Goal: Task Accomplishment & Management: Manage account settings

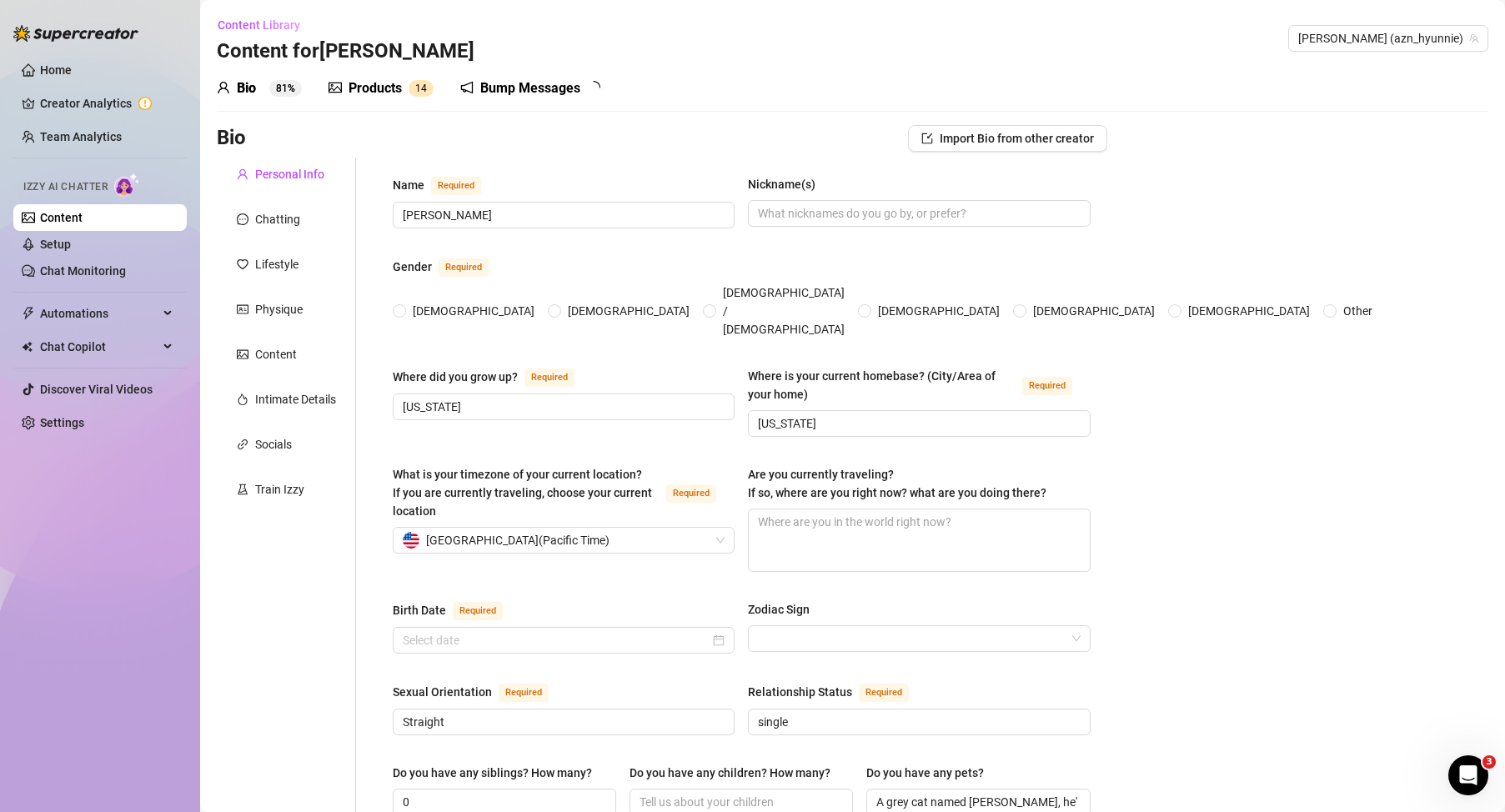
radio input "true"
type input "[DATE]"
click at [82, 211] on link "Content" at bounding box center [61, 218] width 42 height 14
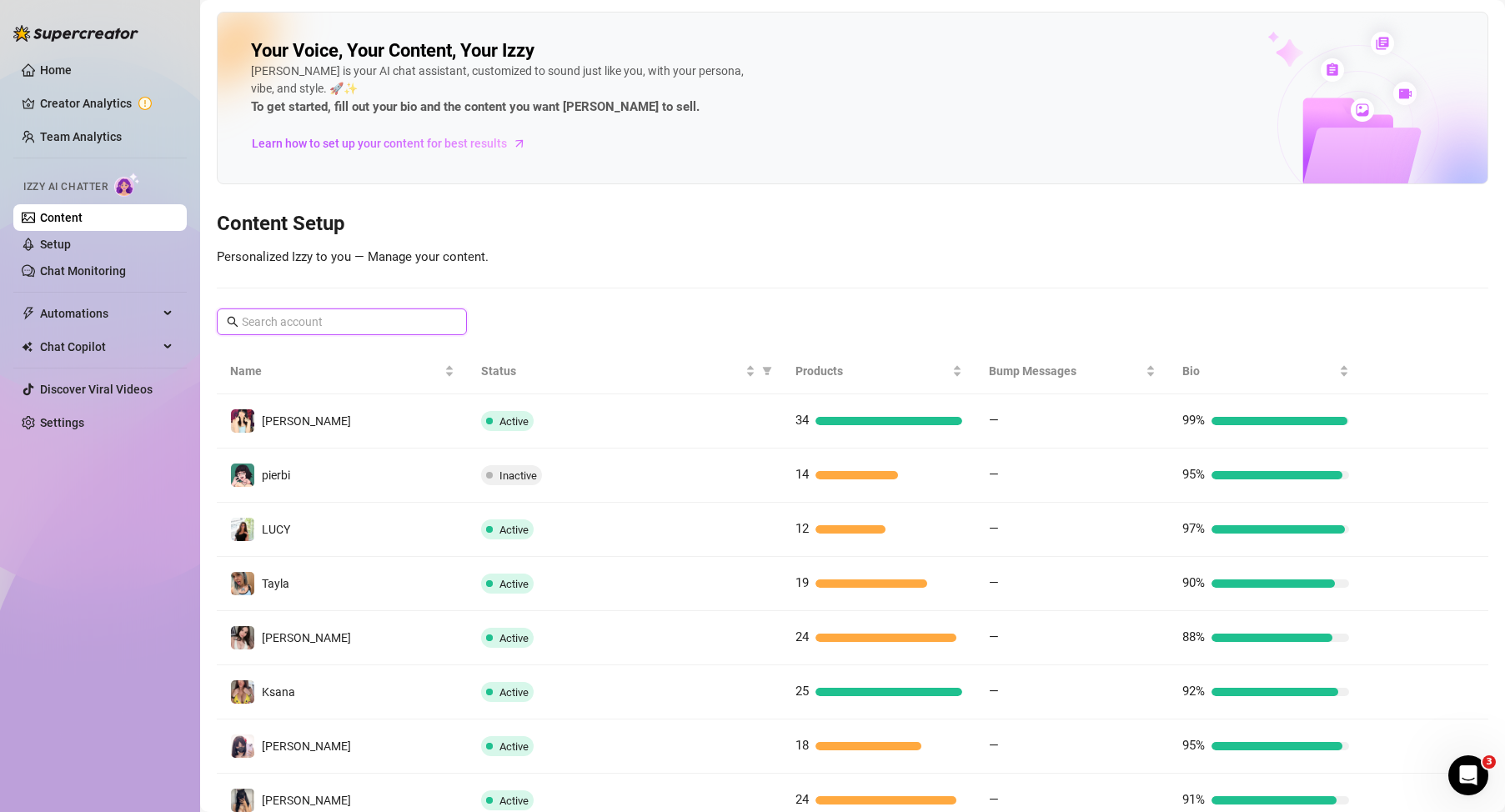
click at [285, 326] on input "text" at bounding box center [343, 322] width 202 height 19
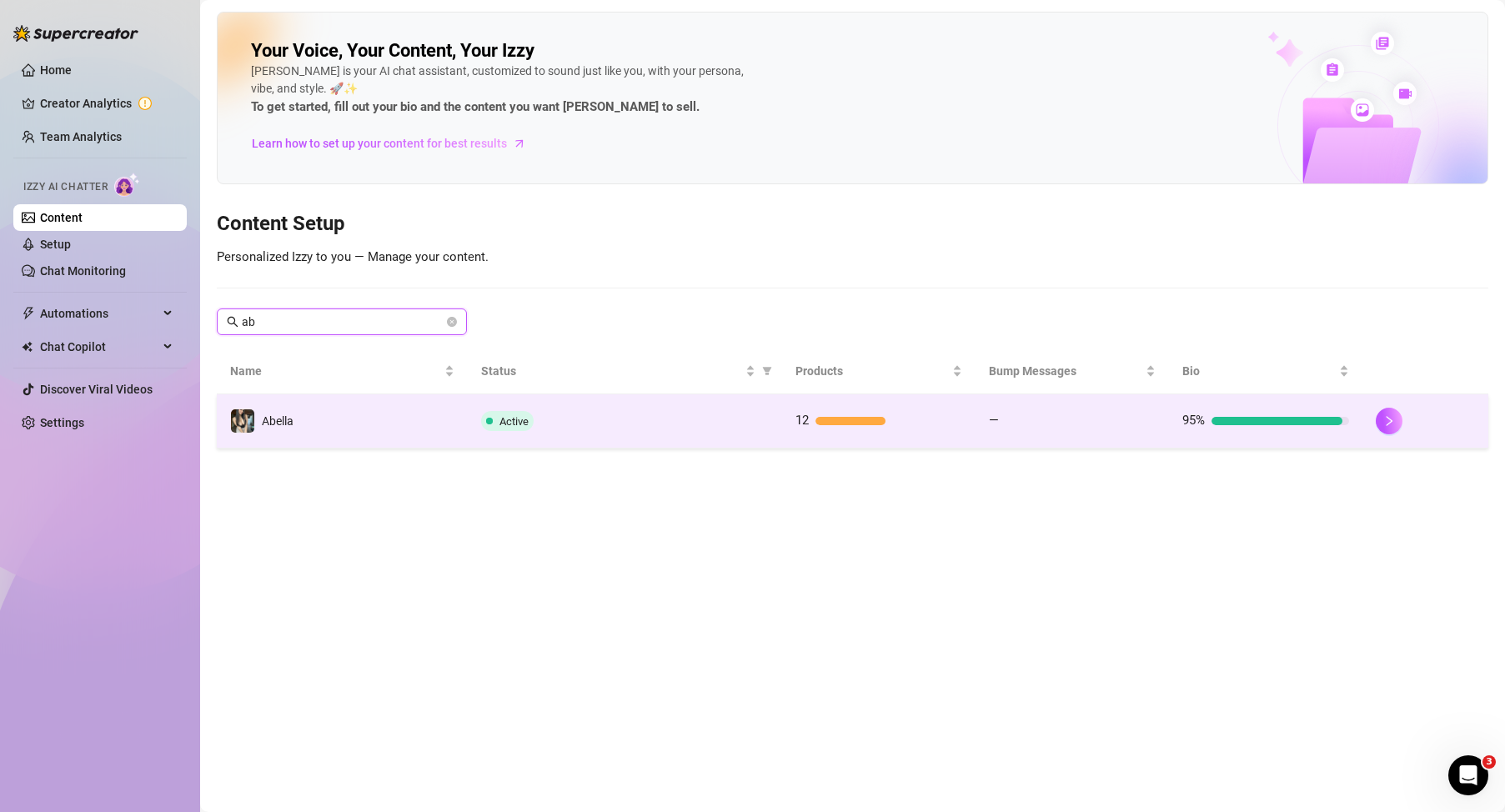
type input "ab"
click at [376, 421] on td "Abella" at bounding box center [343, 421] width 251 height 54
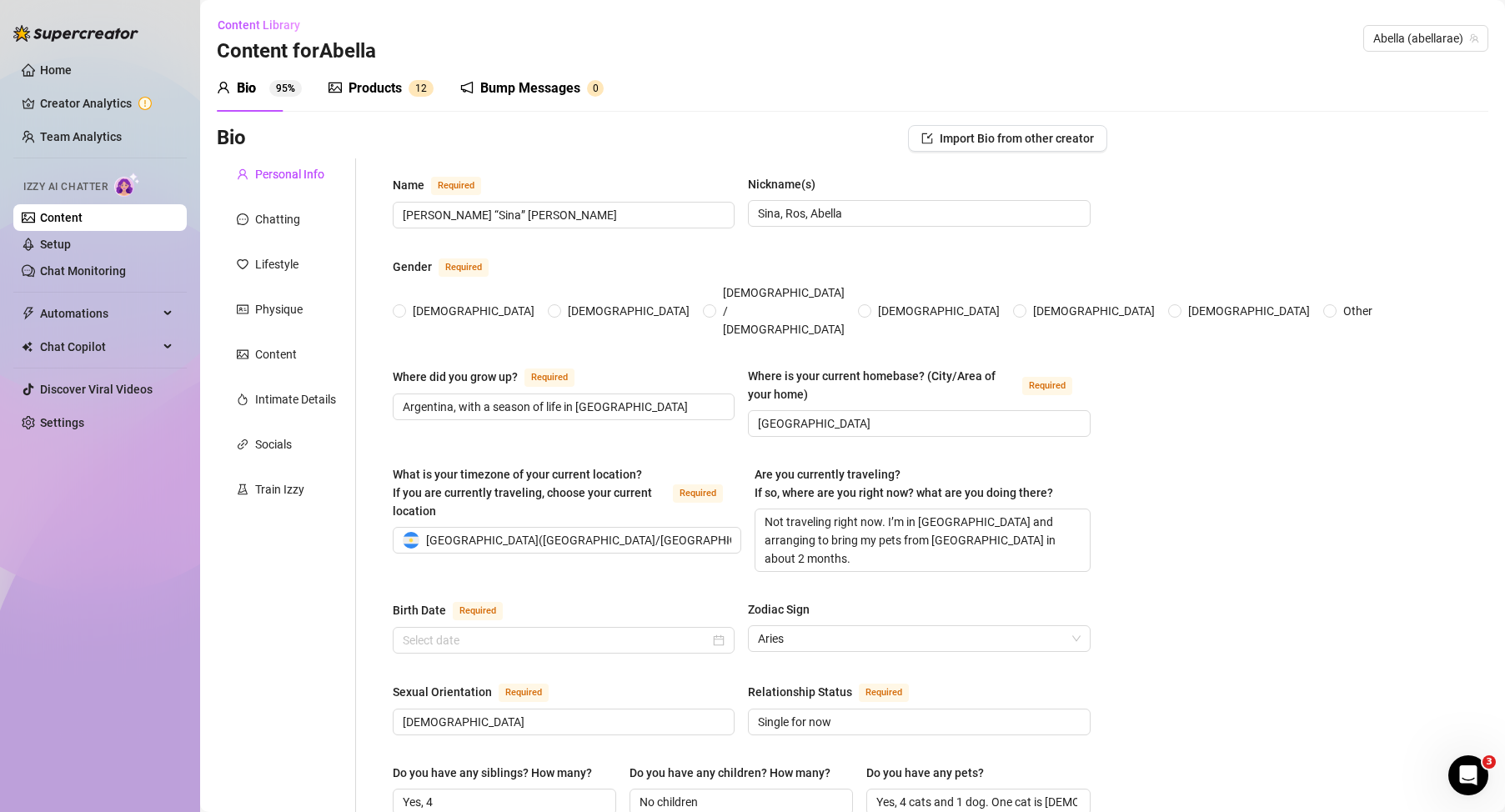
radio input "true"
type input "[DATE]"
drag, startPoint x: 806, startPoint y: 219, endPoint x: 545, endPoint y: 211, distance: 261.1
click at [545, 211] on div "Name Required [PERSON_NAME] “Sina” [PERSON_NAME] Nickname(s) [PERSON_NAME], [PE…" at bounding box center [741, 209] width 698 height 69
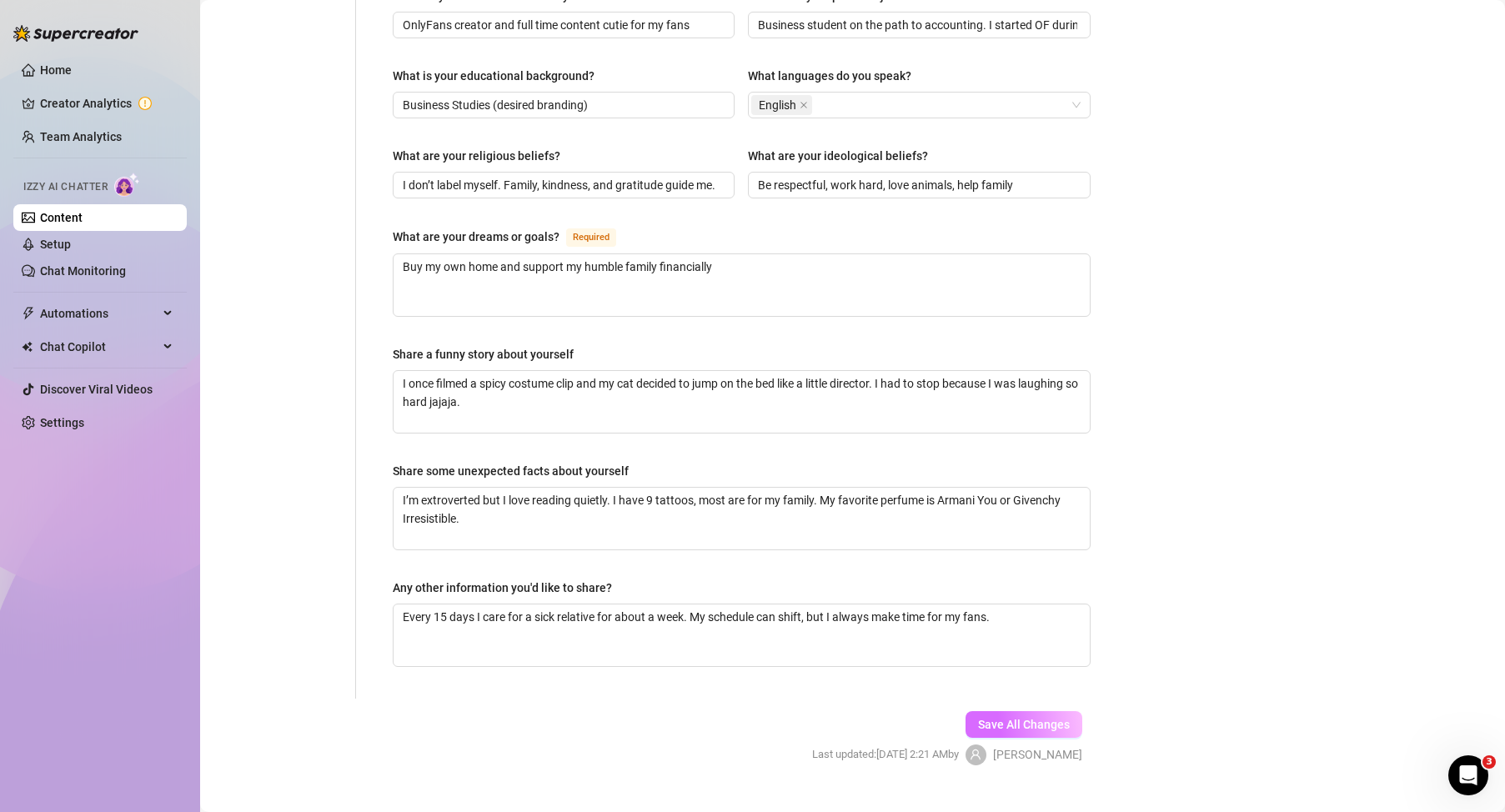
type input "Abella"
click at [1022, 718] on span "Save All Changes" at bounding box center [1024, 725] width 92 height 14
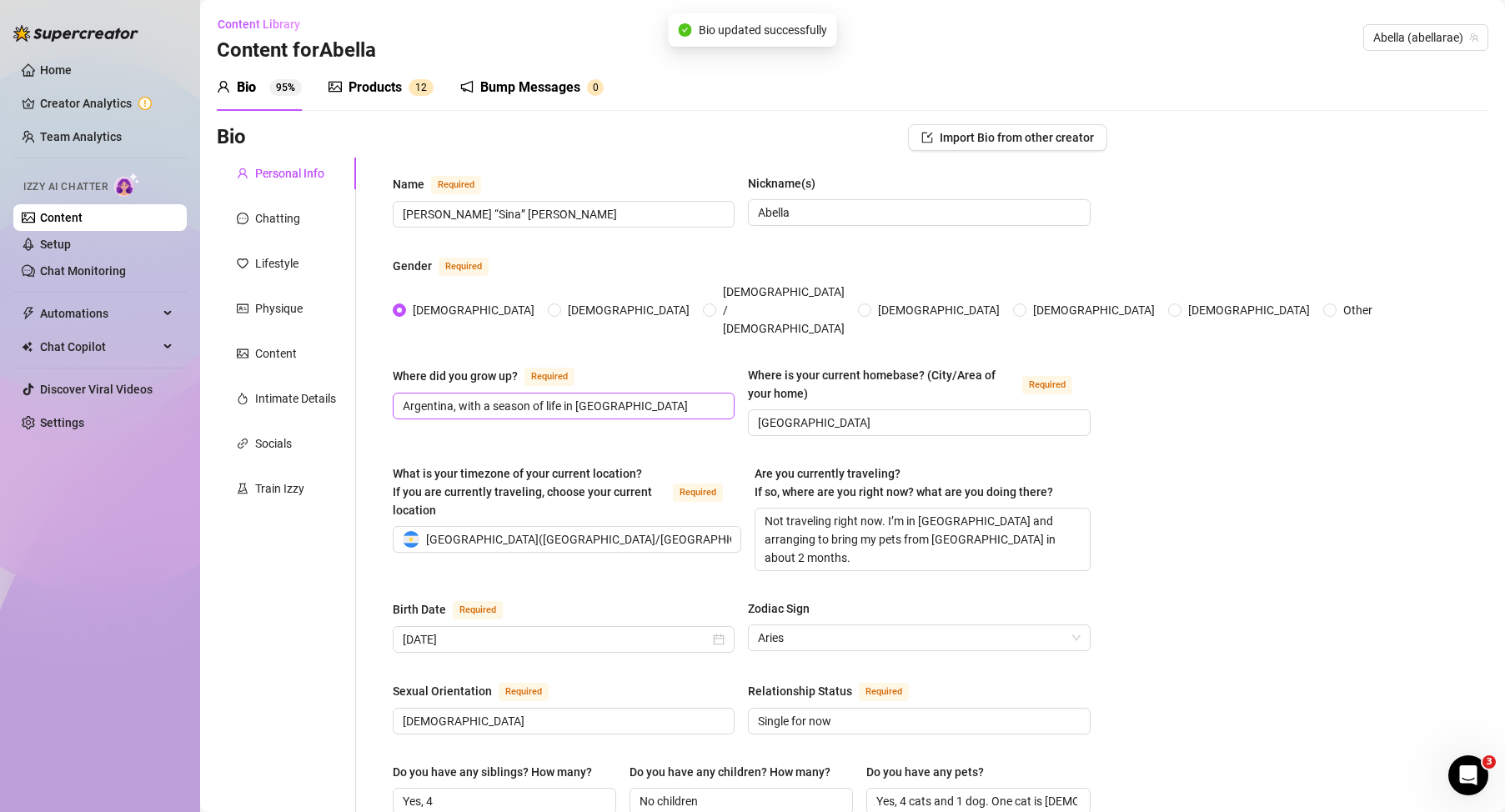
scroll to position [0, 0]
drag, startPoint x: 79, startPoint y: 221, endPoint x: 88, endPoint y: 236, distance: 17.5
click at [79, 221] on link "Content" at bounding box center [61, 218] width 42 height 14
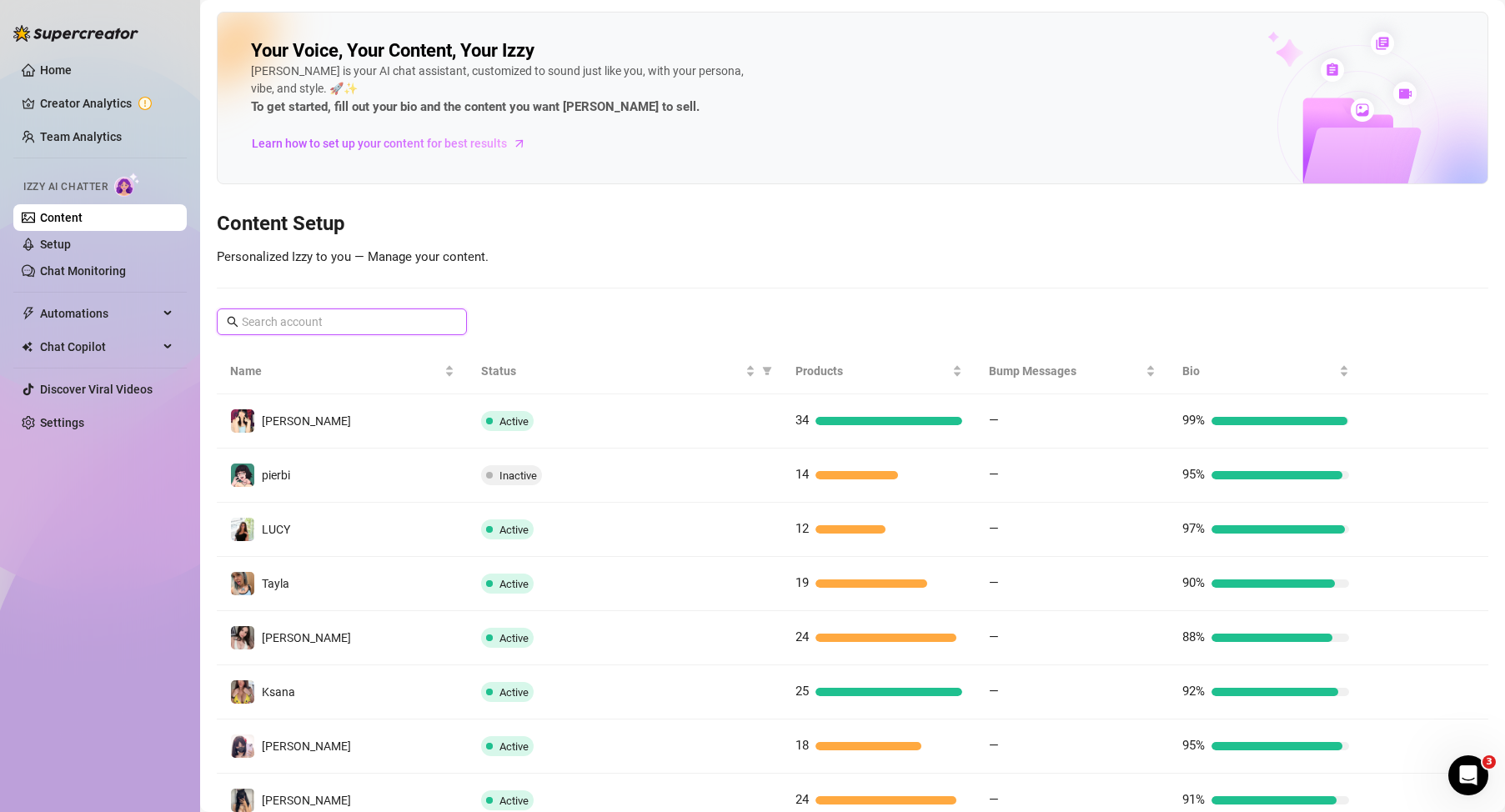
click at [332, 325] on input "text" at bounding box center [343, 322] width 202 height 19
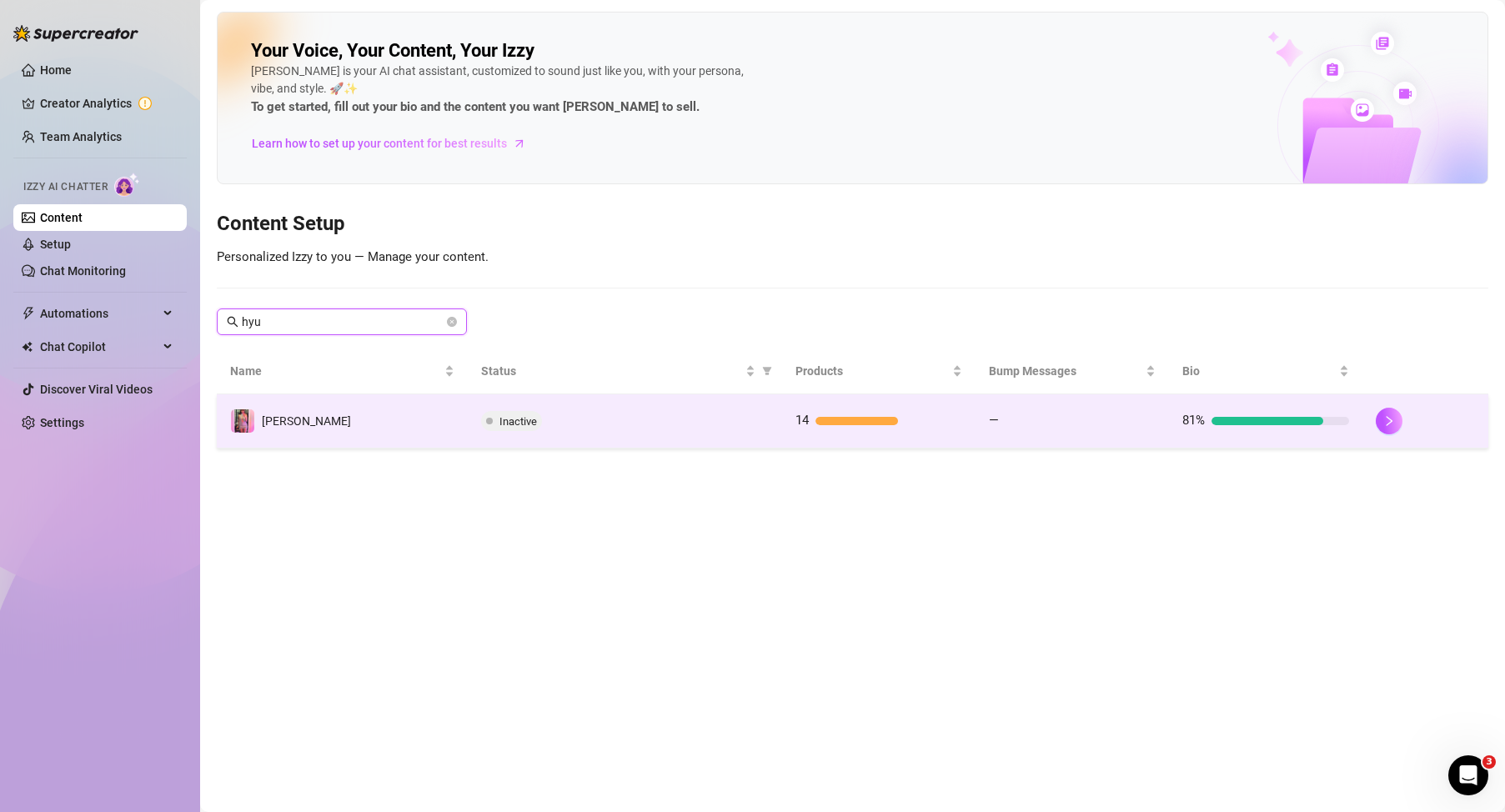
type input "hyu"
click at [940, 441] on td "14" at bounding box center [879, 421] width 193 height 54
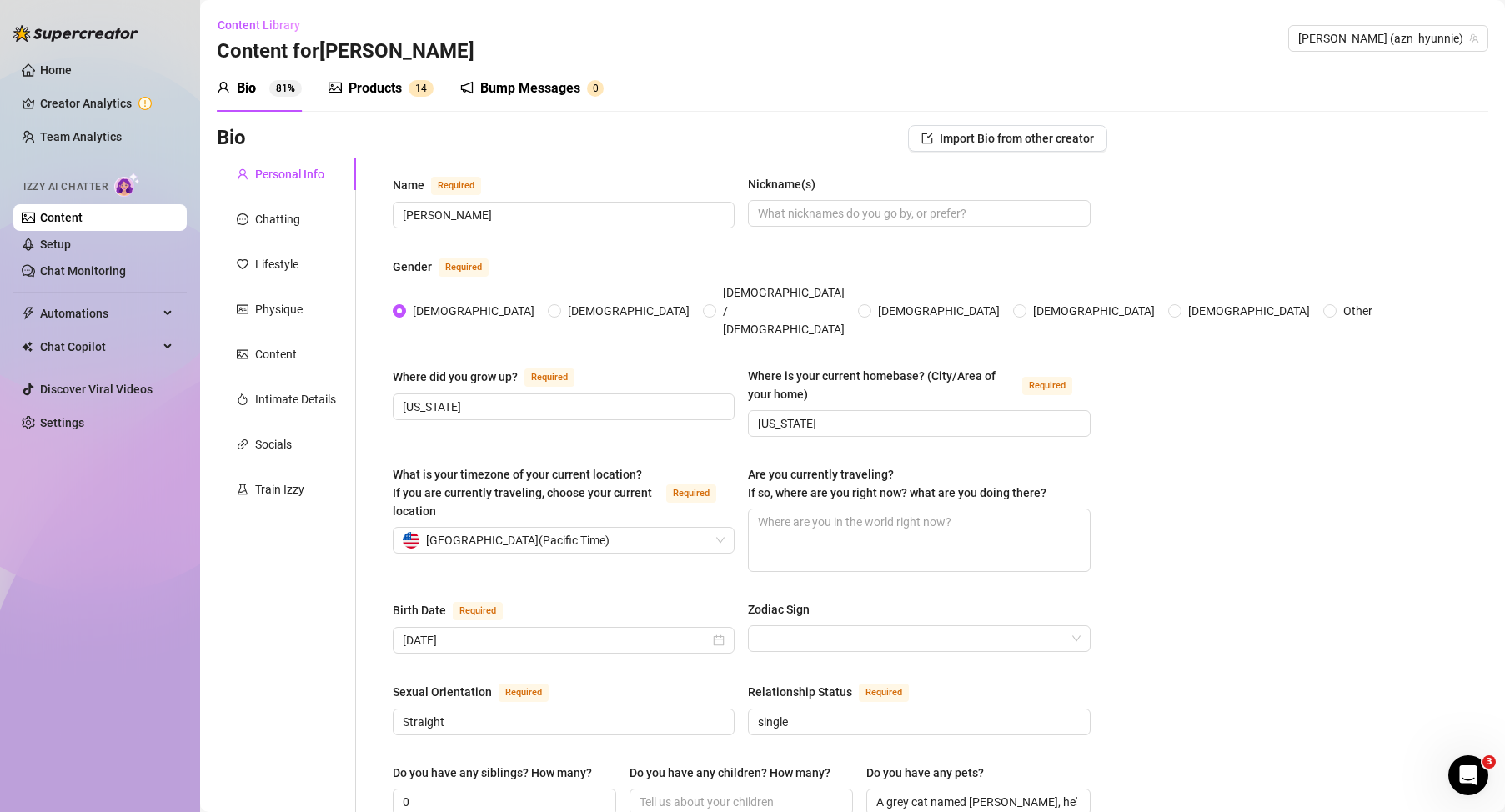
click at [339, 81] on icon "picture" at bounding box center [336, 87] width 14 height 14
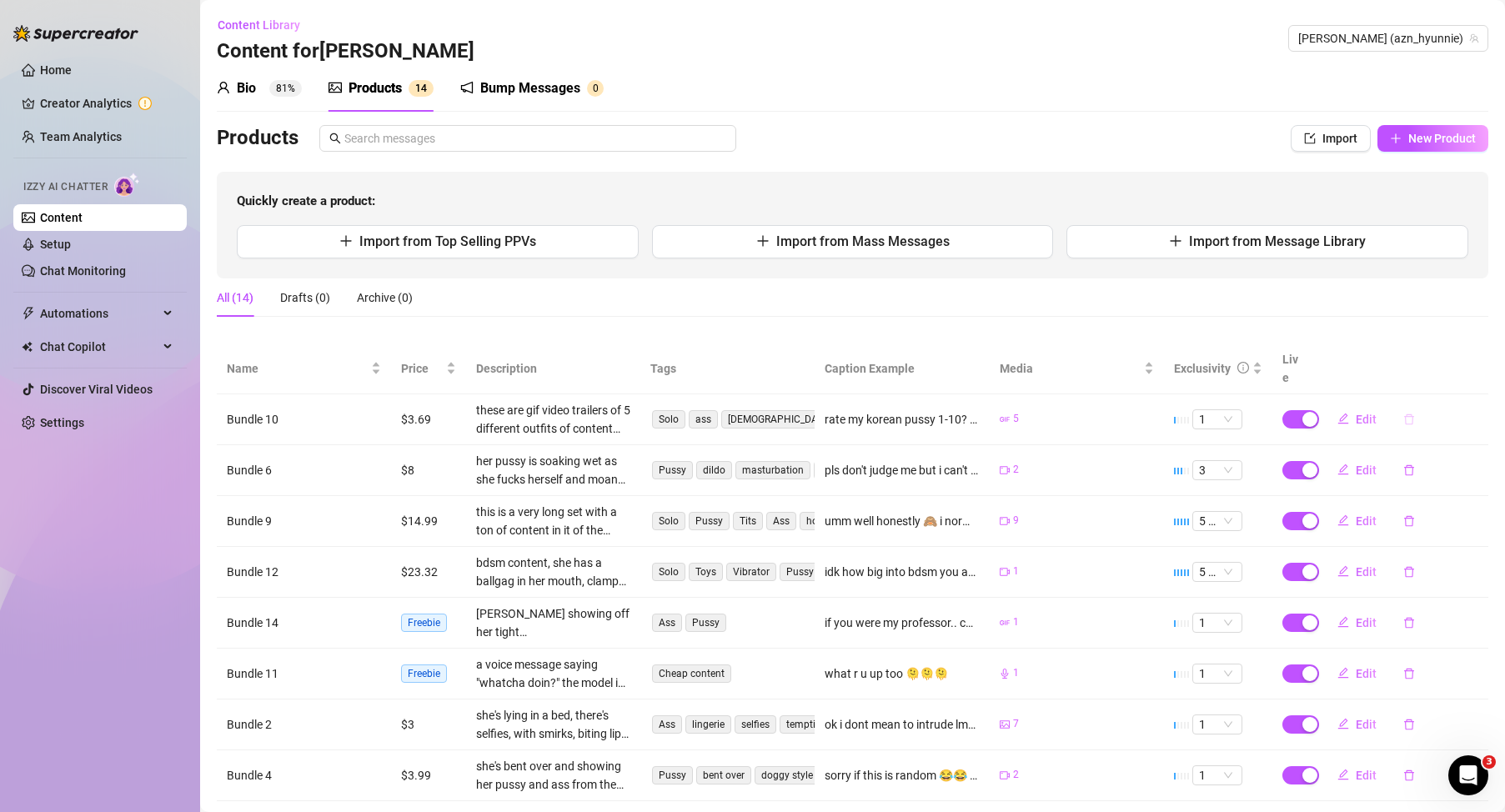
click at [1403, 414] on icon "delete" at bounding box center [1409, 420] width 12 height 12
click at [1435, 354] on button "No" at bounding box center [1441, 358] width 28 height 20
click at [1302, 412] on div "button" at bounding box center [1310, 420] width 15 height 15
click at [1417, 365] on span "OK" at bounding box center [1421, 362] width 16 height 14
click at [1302, 463] on div "button" at bounding box center [1310, 470] width 15 height 15
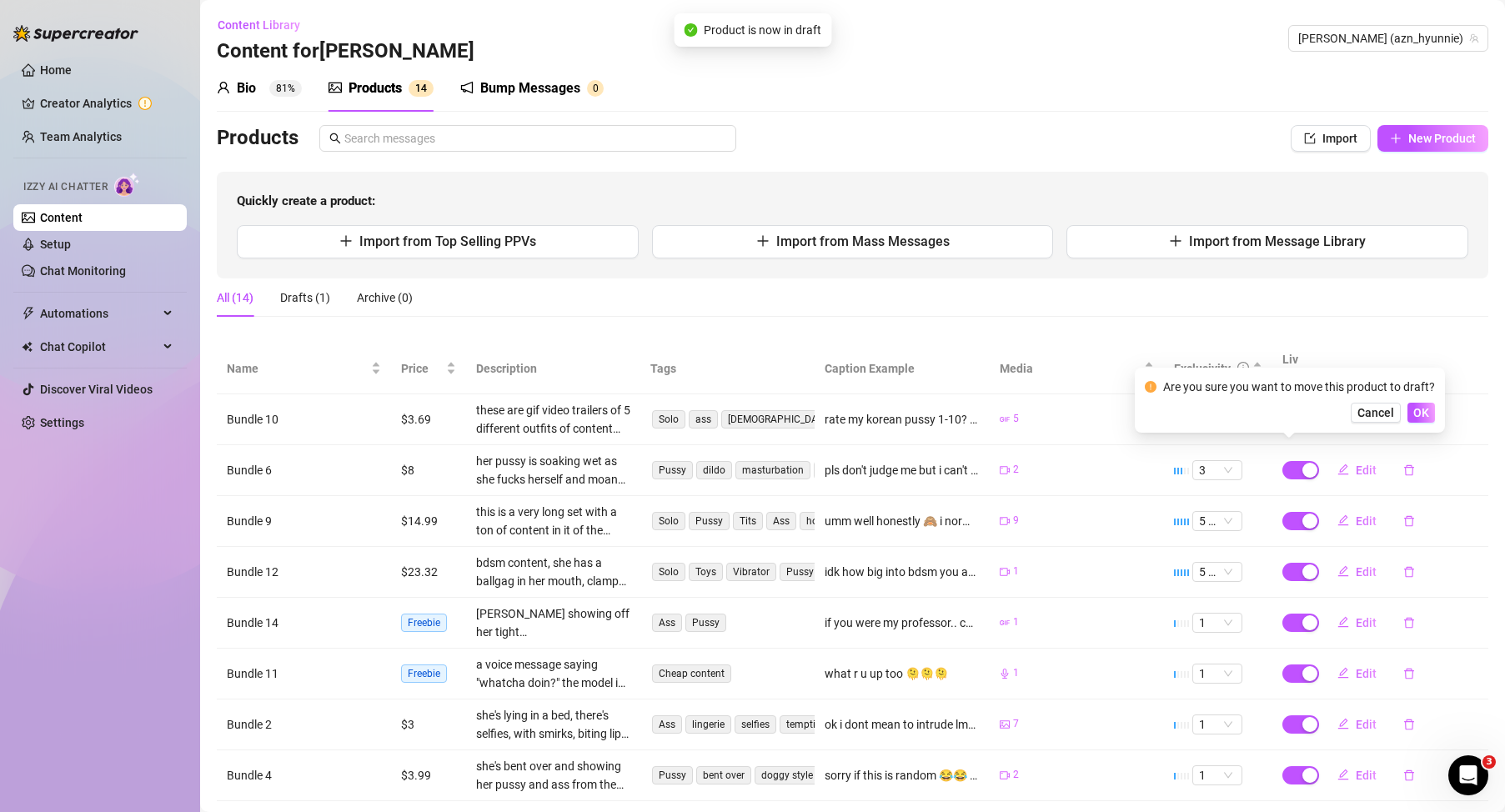
click at [1424, 426] on div "Are you sure you want to move this product to draft? Cancel OK" at bounding box center [1290, 400] width 310 height 65
click at [1420, 417] on span "OK" at bounding box center [1421, 413] width 16 height 14
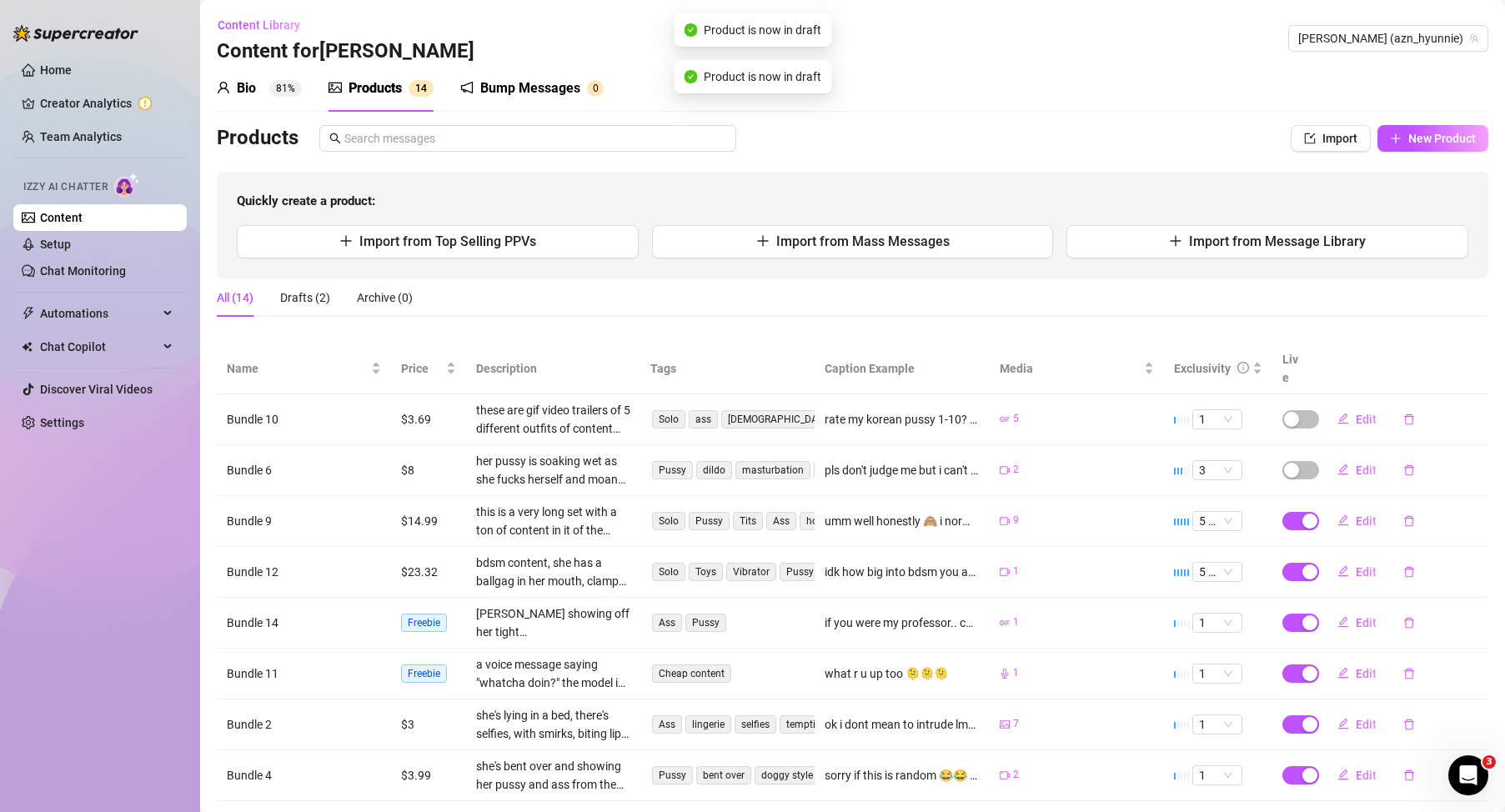
click at [259, 84] on div "Bio 81%" at bounding box center [259, 88] width 85 height 20
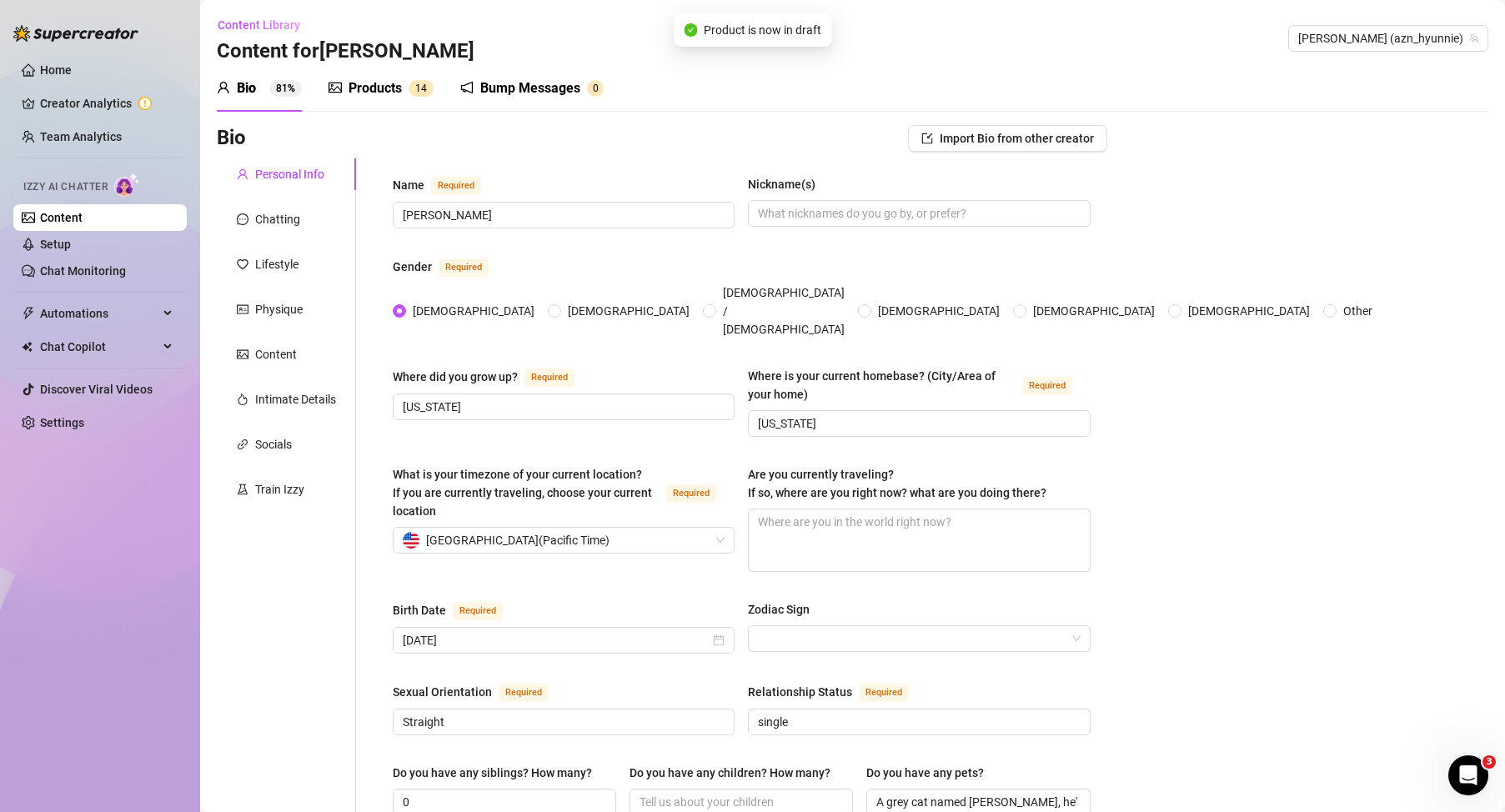
click at [384, 82] on div "Products" at bounding box center [375, 88] width 53 height 20
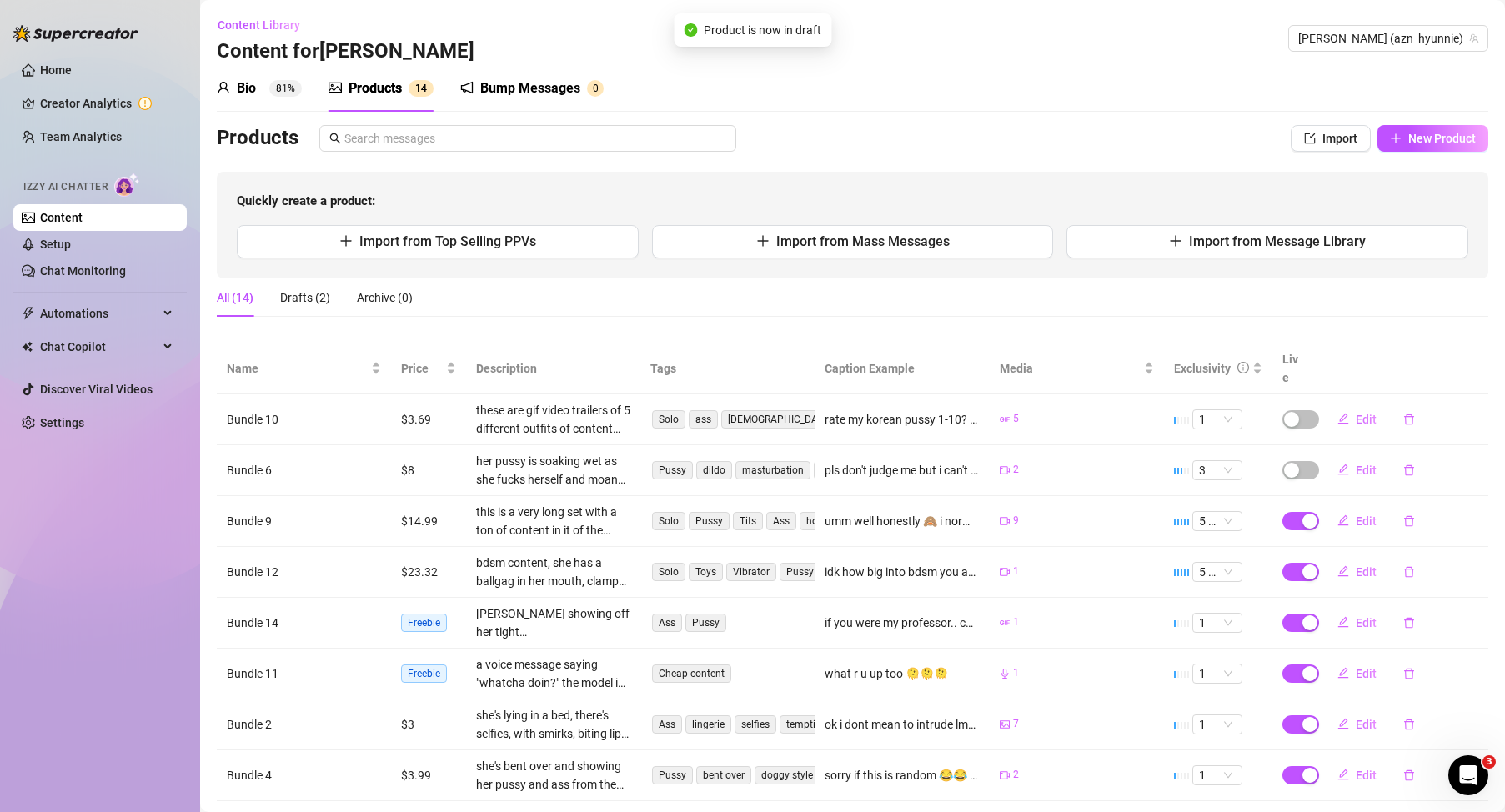
drag, startPoint x: 1298, startPoint y: 510, endPoint x: 1307, endPoint y: 493, distance: 19.2
click at [1298, 512] on button "button" at bounding box center [1301, 521] width 36 height 19
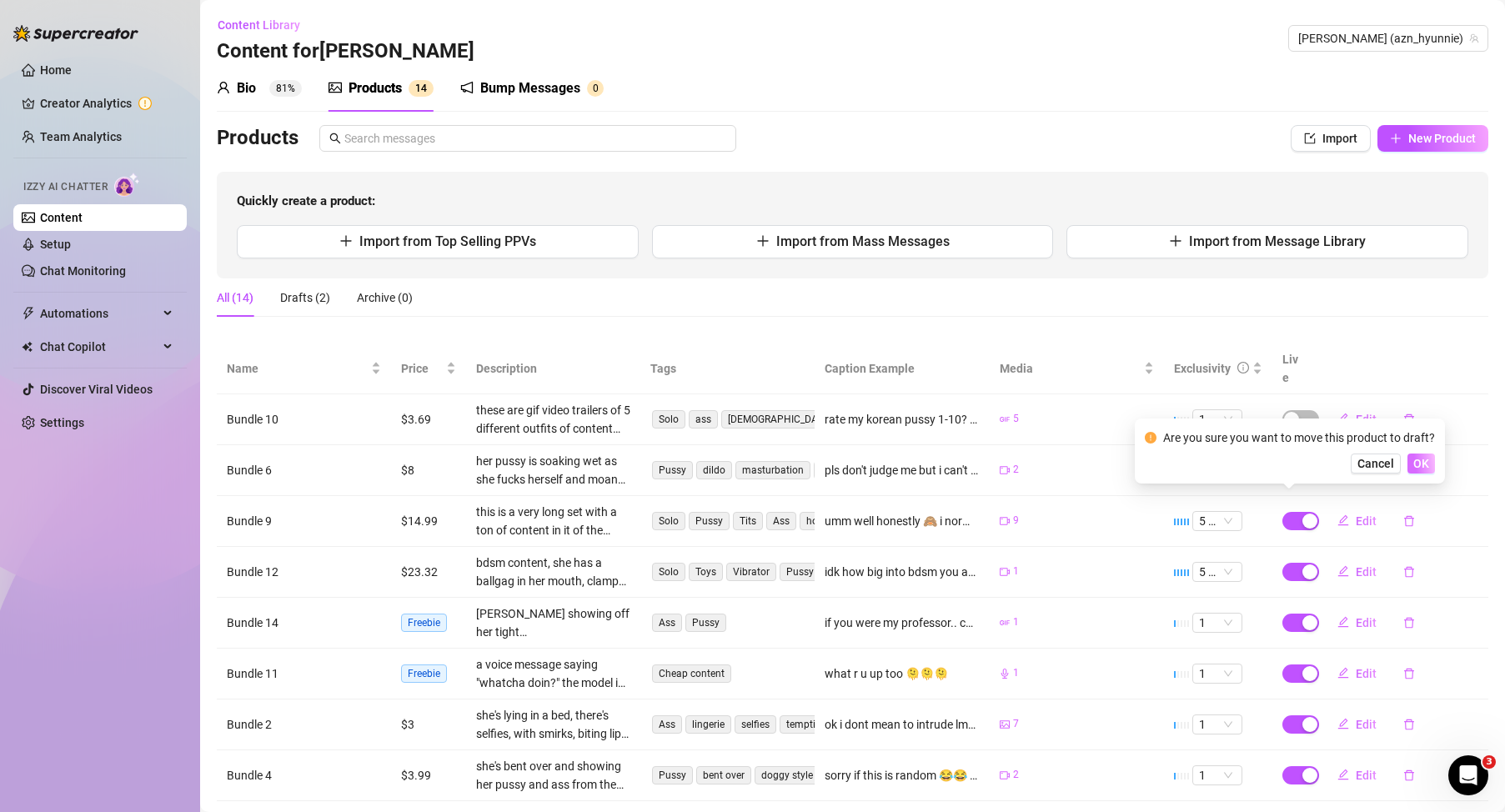
click at [1407, 468] on button "OK" at bounding box center [1421, 464] width 27 height 20
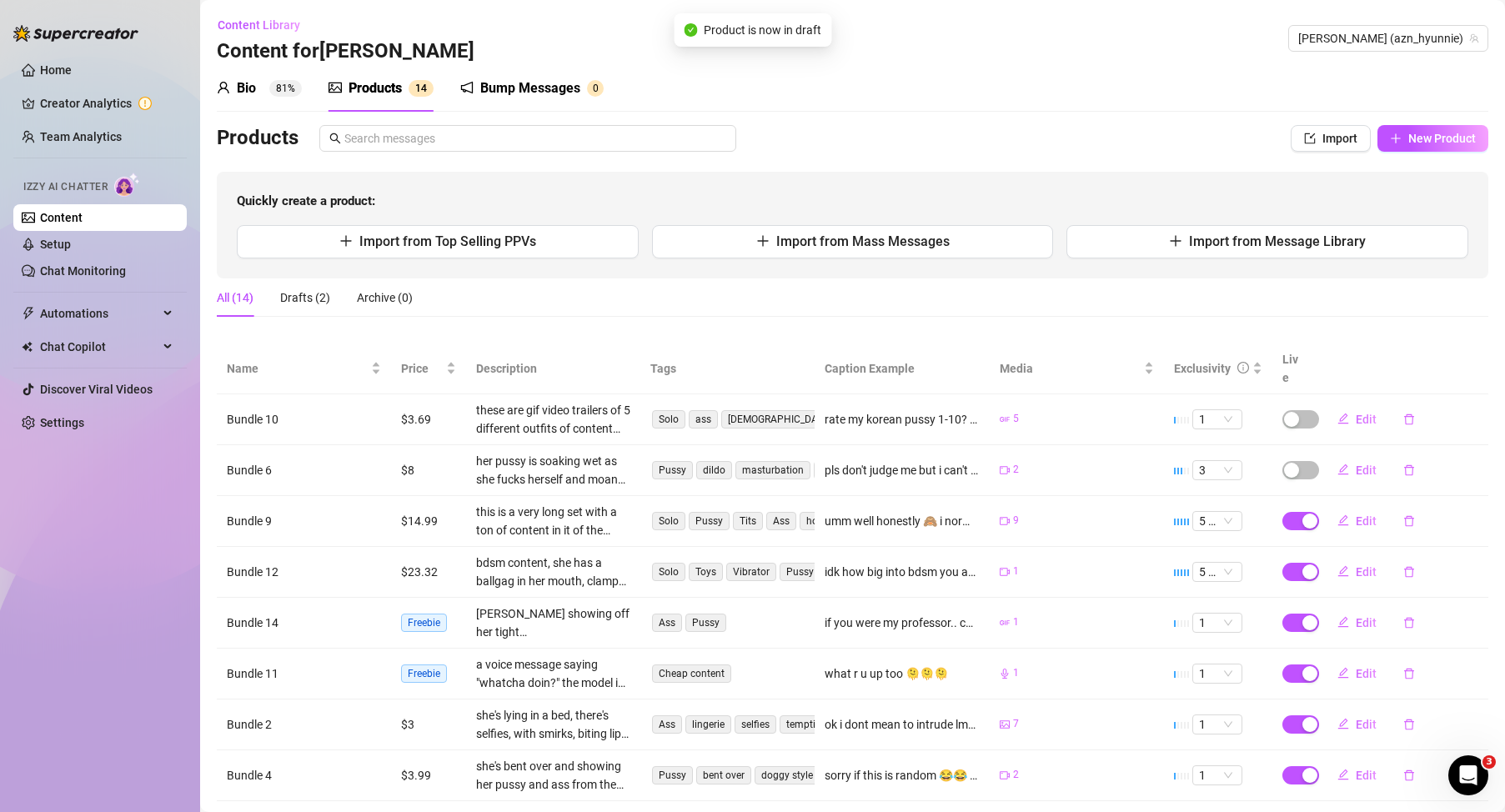
click at [1284, 563] on span "button" at bounding box center [1301, 572] width 36 height 19
click at [1415, 516] on span "OK" at bounding box center [1421, 514] width 16 height 14
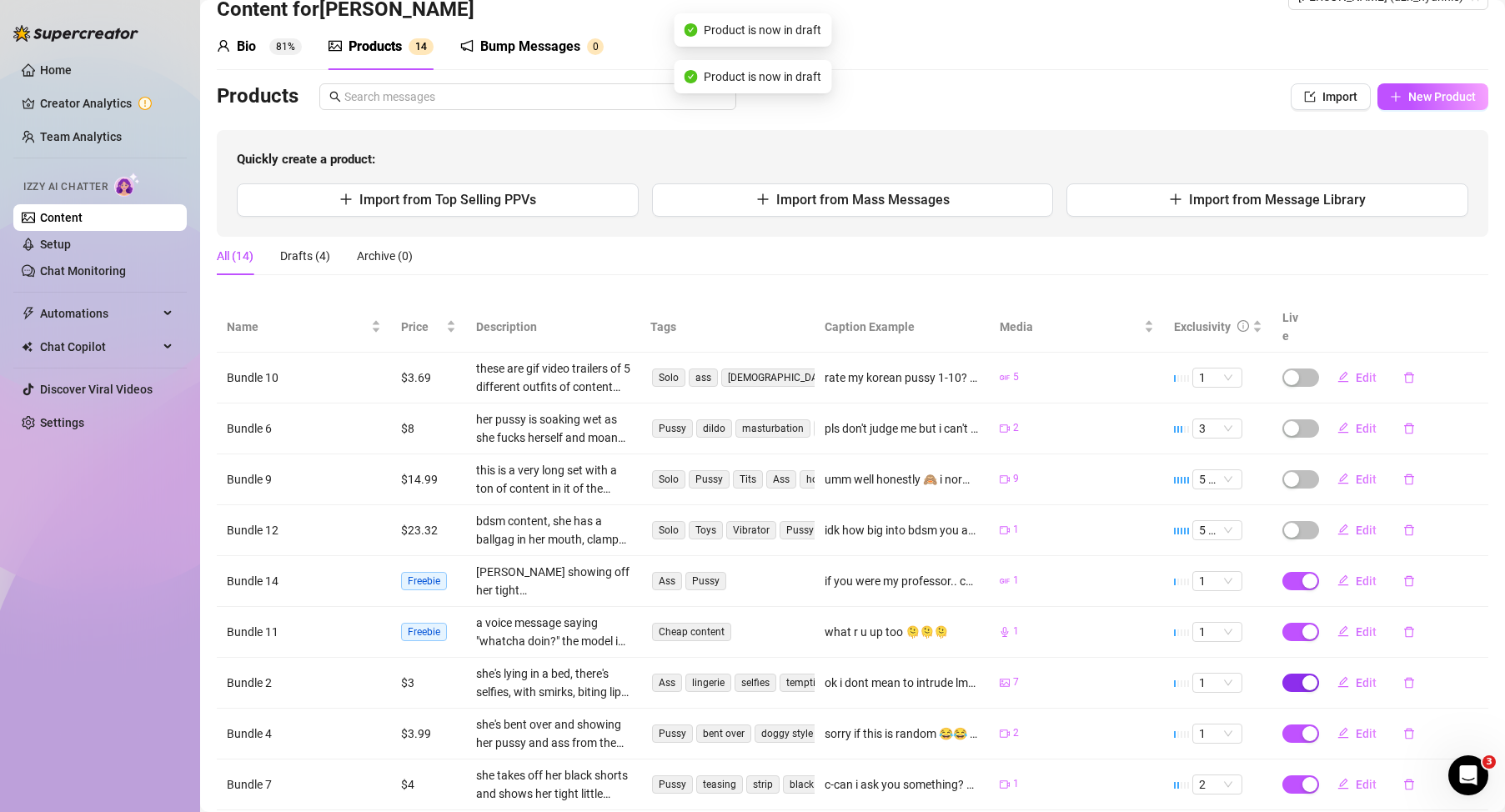
scroll to position [167, 0]
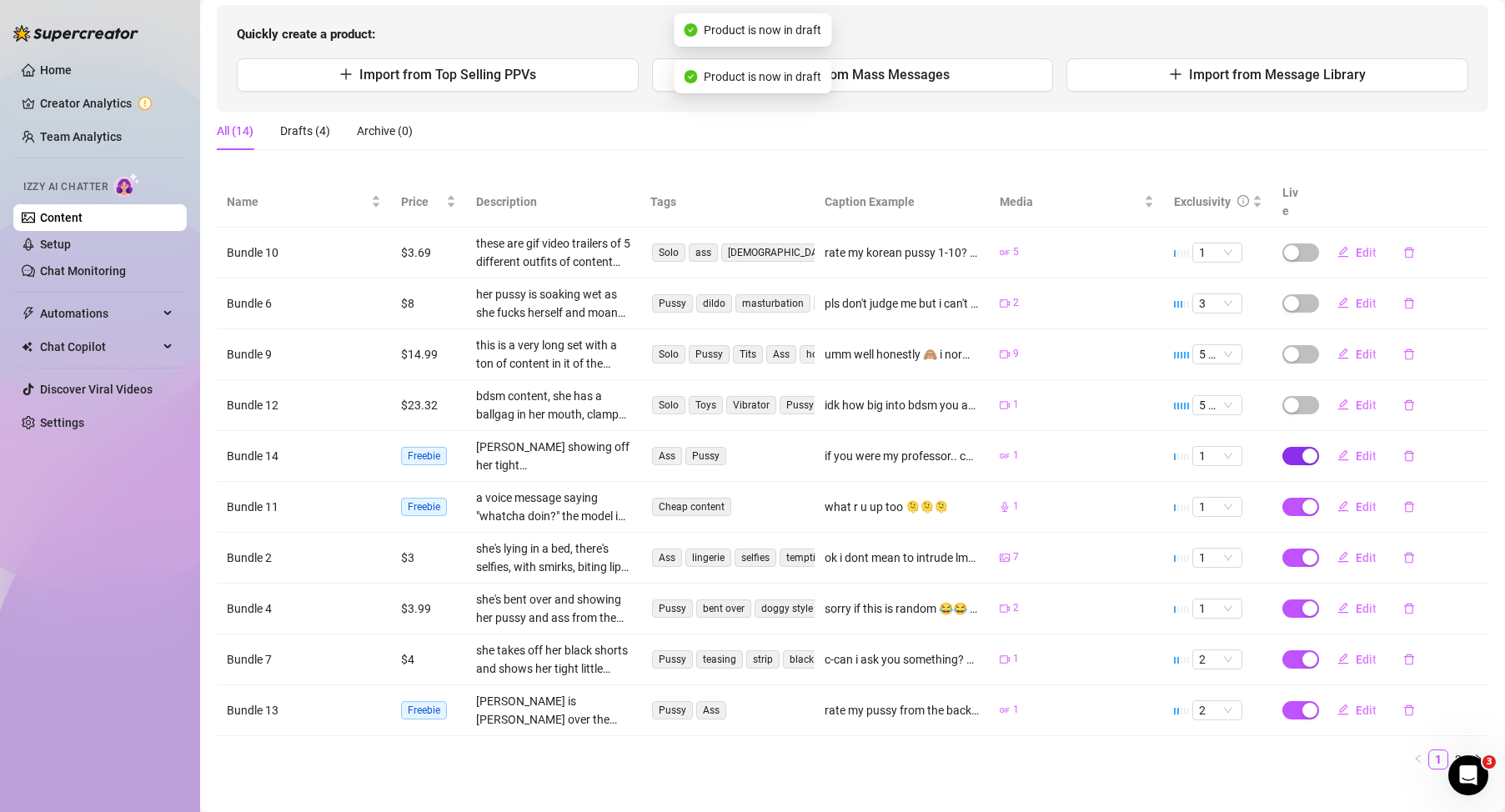
click at [1284, 447] on span "button" at bounding box center [1301, 456] width 36 height 19
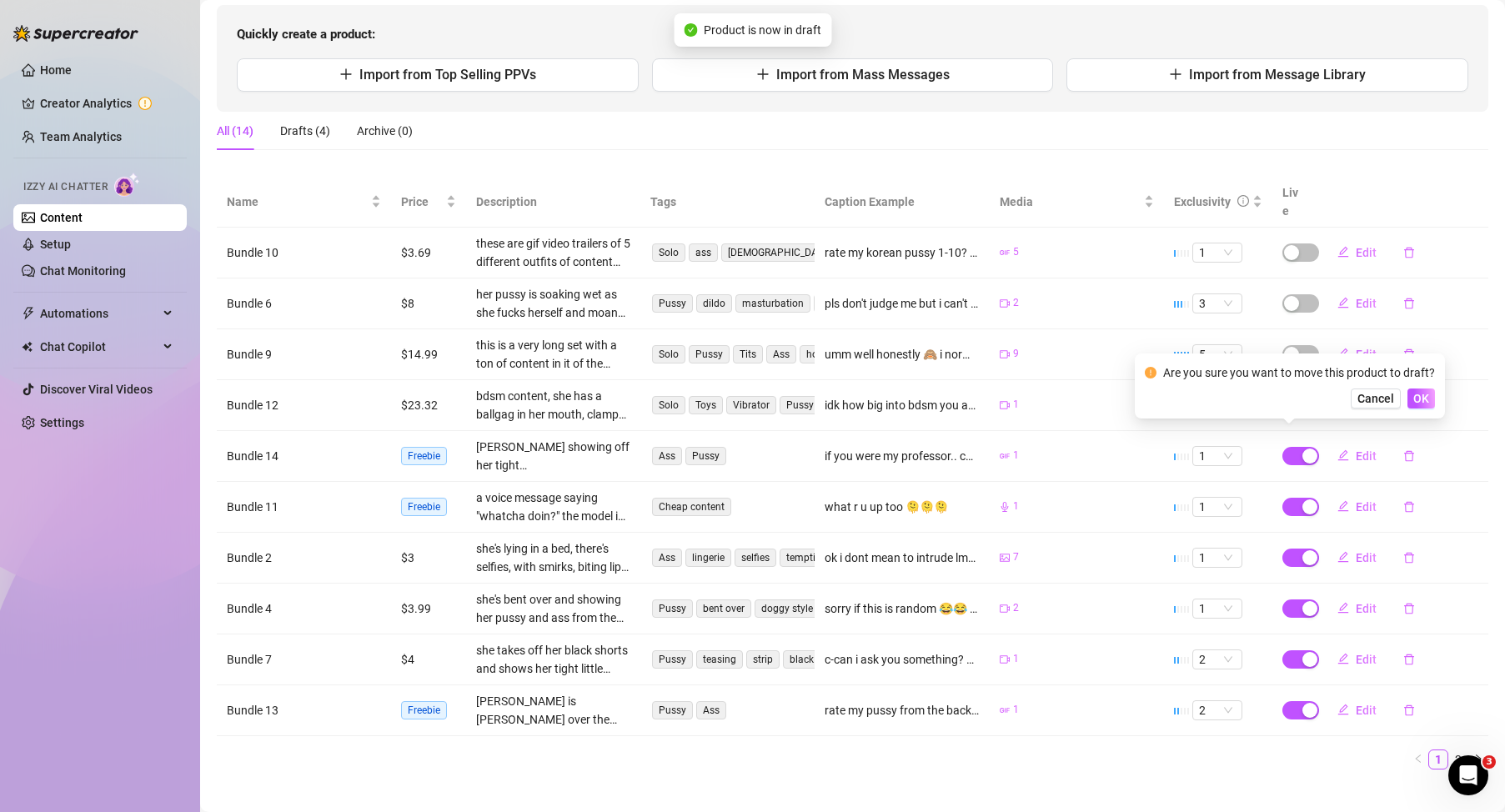
click at [1415, 409] on div "Are you sure you want to move this product to draft? Cancel OK" at bounding box center [1290, 386] width 310 height 65
click at [1413, 400] on button "OK" at bounding box center [1421, 398] width 27 height 20
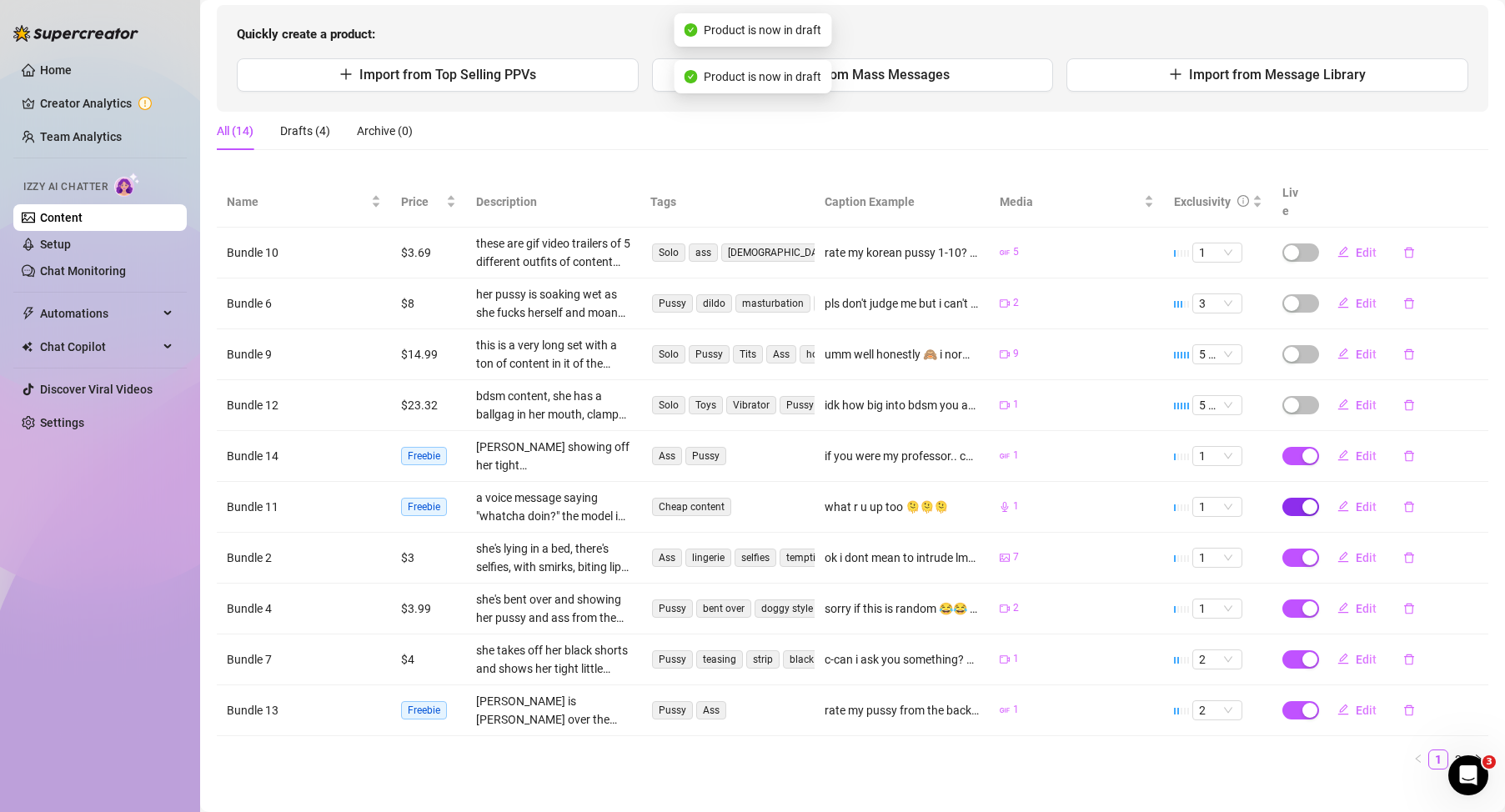
click at [1302, 499] on div "button" at bounding box center [1310, 507] width 15 height 15
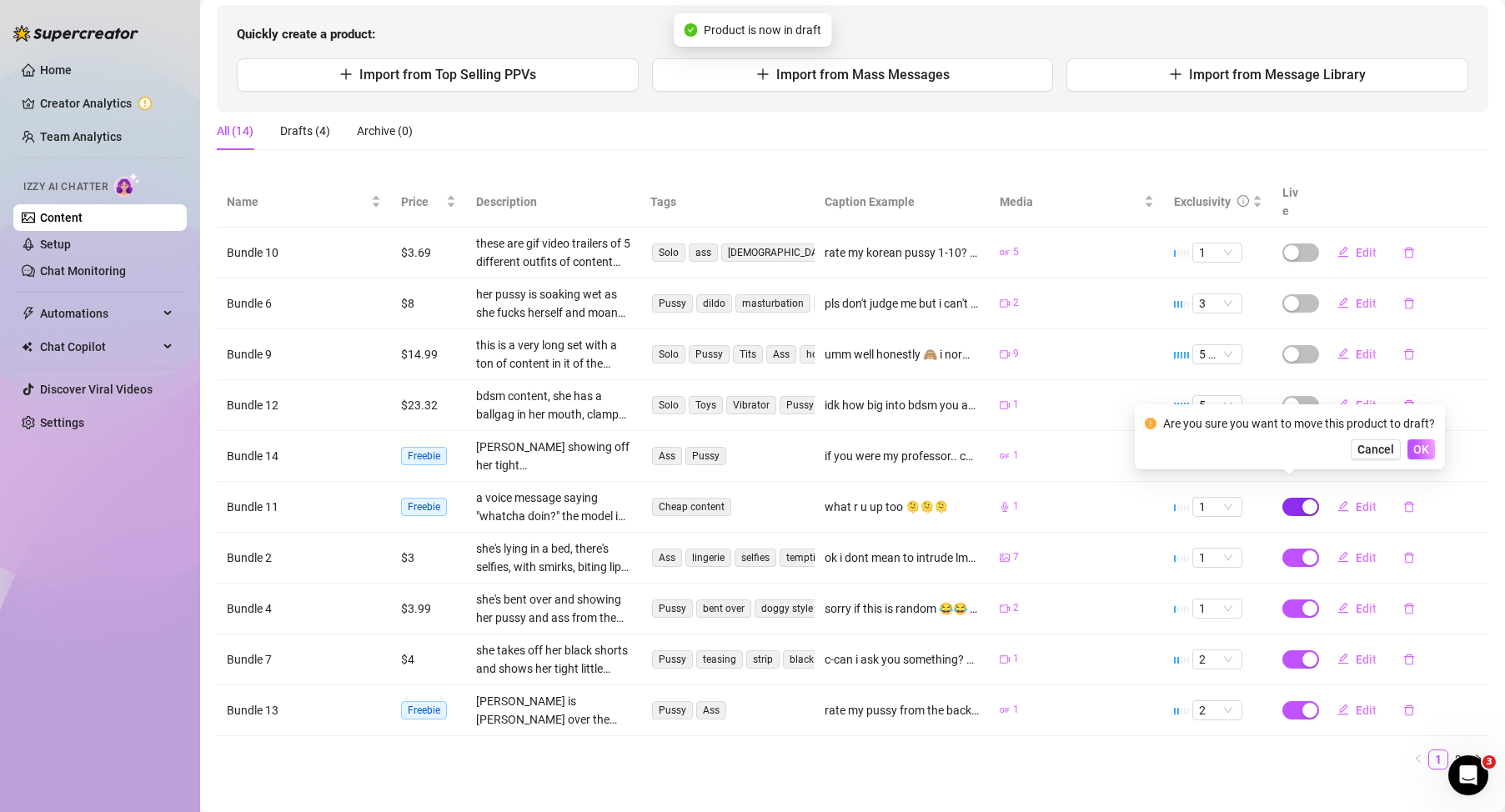
click at [1302, 499] on div "button" at bounding box center [1310, 507] width 15 height 15
click at [1287, 498] on span "button" at bounding box center [1301, 507] width 36 height 19
click at [1422, 454] on span "OK" at bounding box center [1421, 449] width 16 height 14
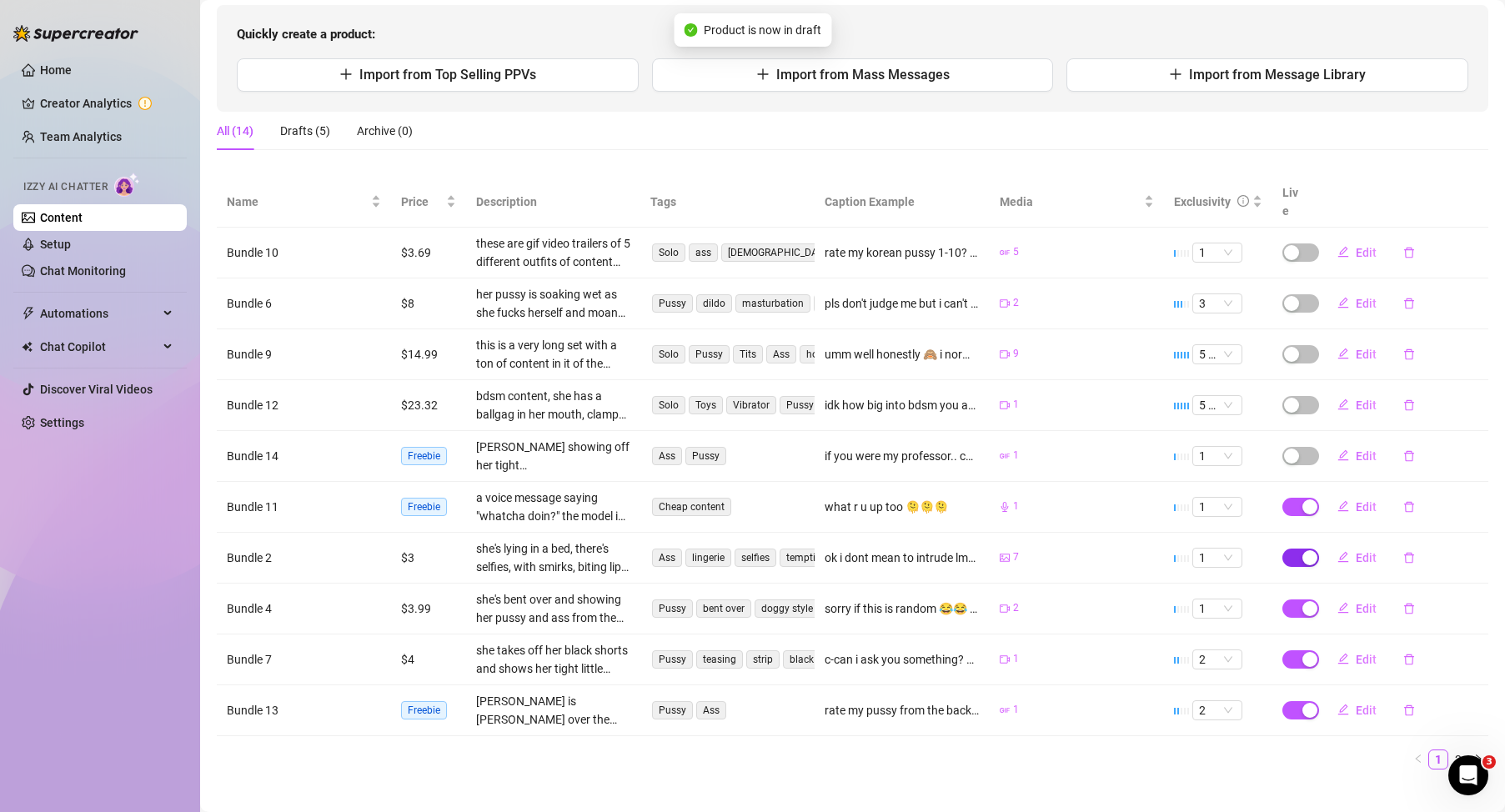
click at [1302, 550] on div "button" at bounding box center [1310, 558] width 15 height 15
click at [1430, 491] on button "OK" at bounding box center [1421, 500] width 27 height 20
click at [1287, 599] on span "button" at bounding box center [1301, 609] width 36 height 19
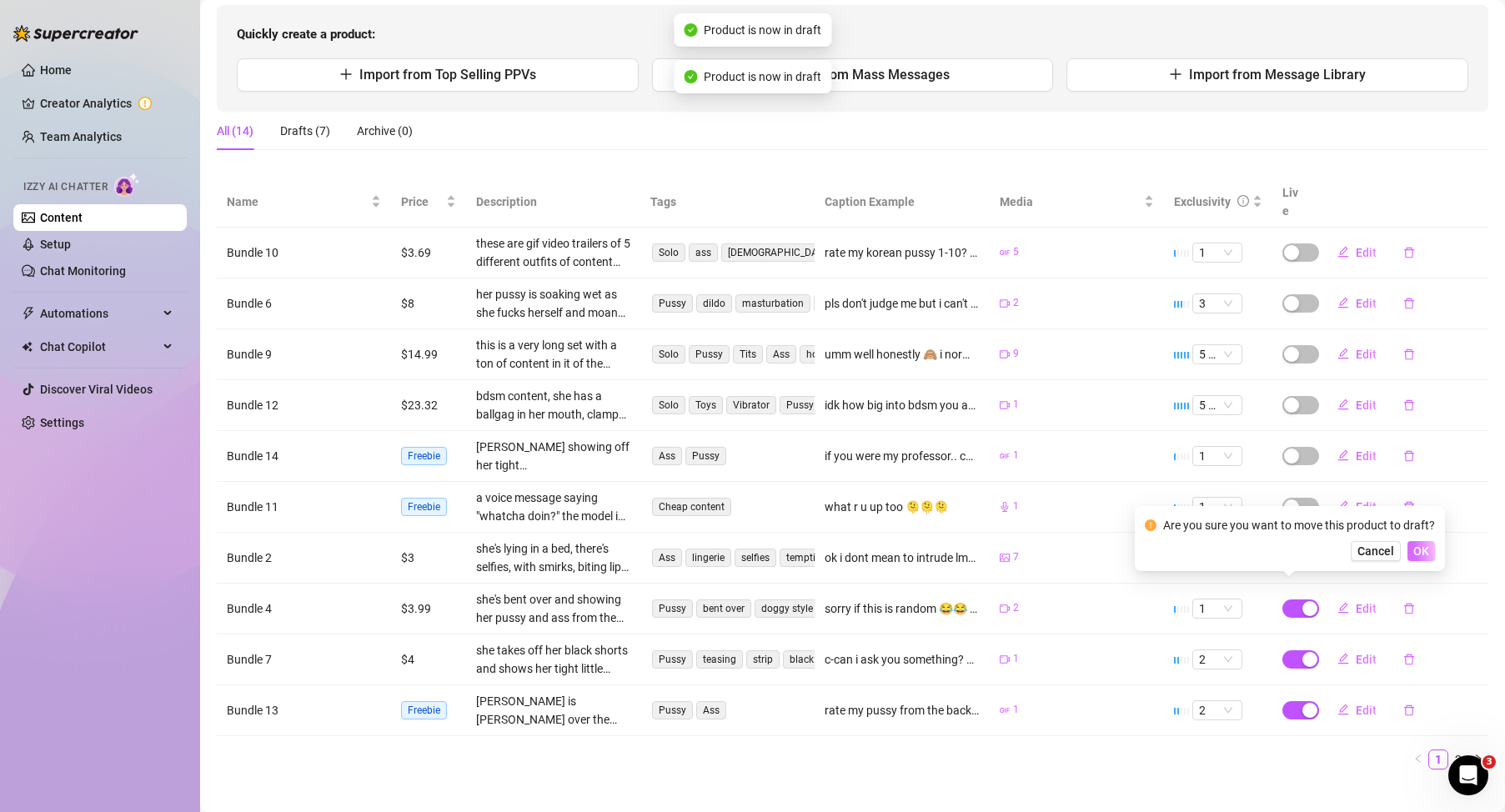
click at [1416, 553] on span "OK" at bounding box center [1421, 551] width 16 height 14
click at [1289, 650] on button "button" at bounding box center [1301, 659] width 36 height 19
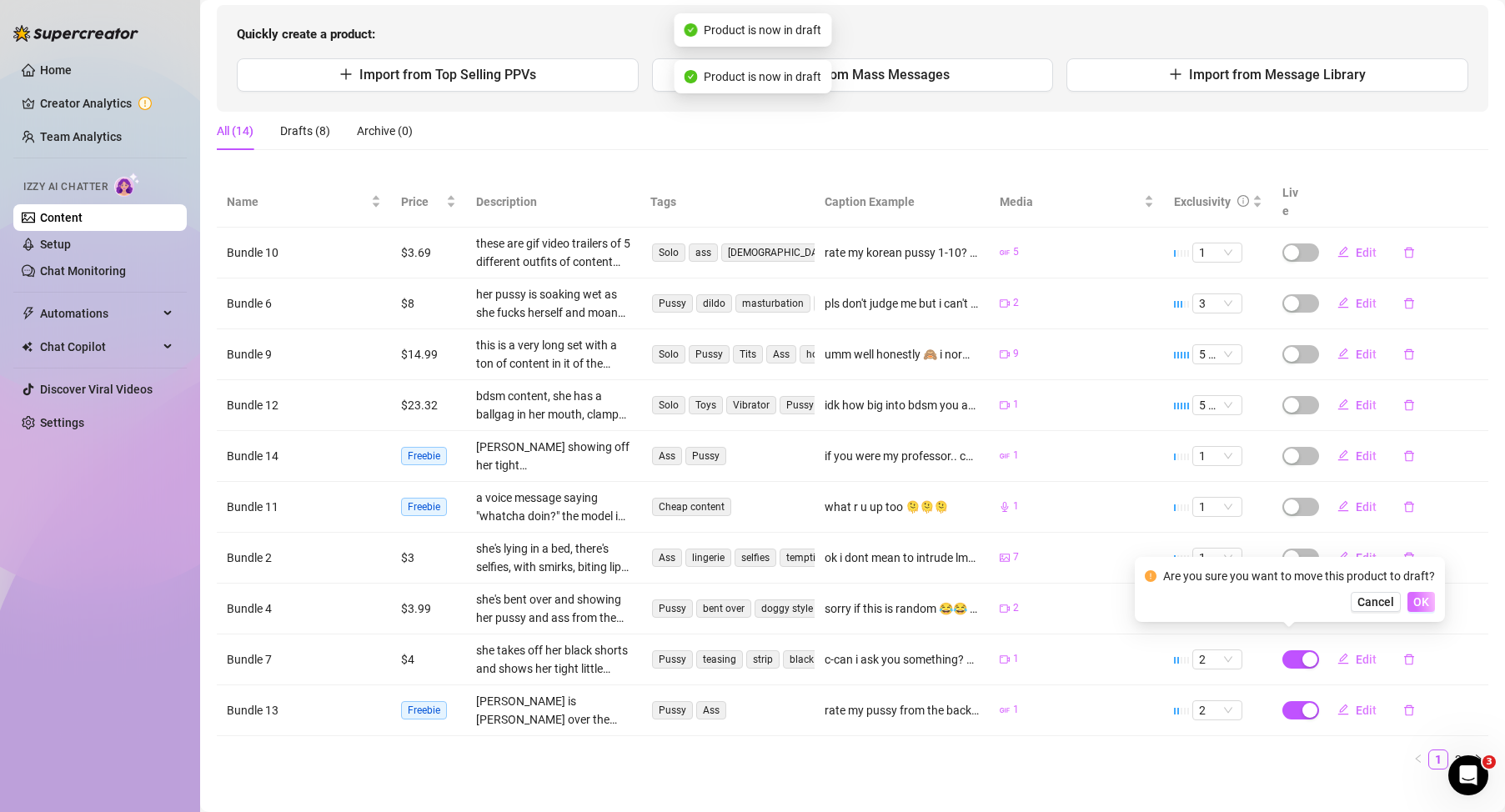
drag, startPoint x: 1424, startPoint y: 597, endPoint x: 1409, endPoint y: 597, distance: 15.0
click at [1423, 597] on span "OK" at bounding box center [1421, 602] width 16 height 14
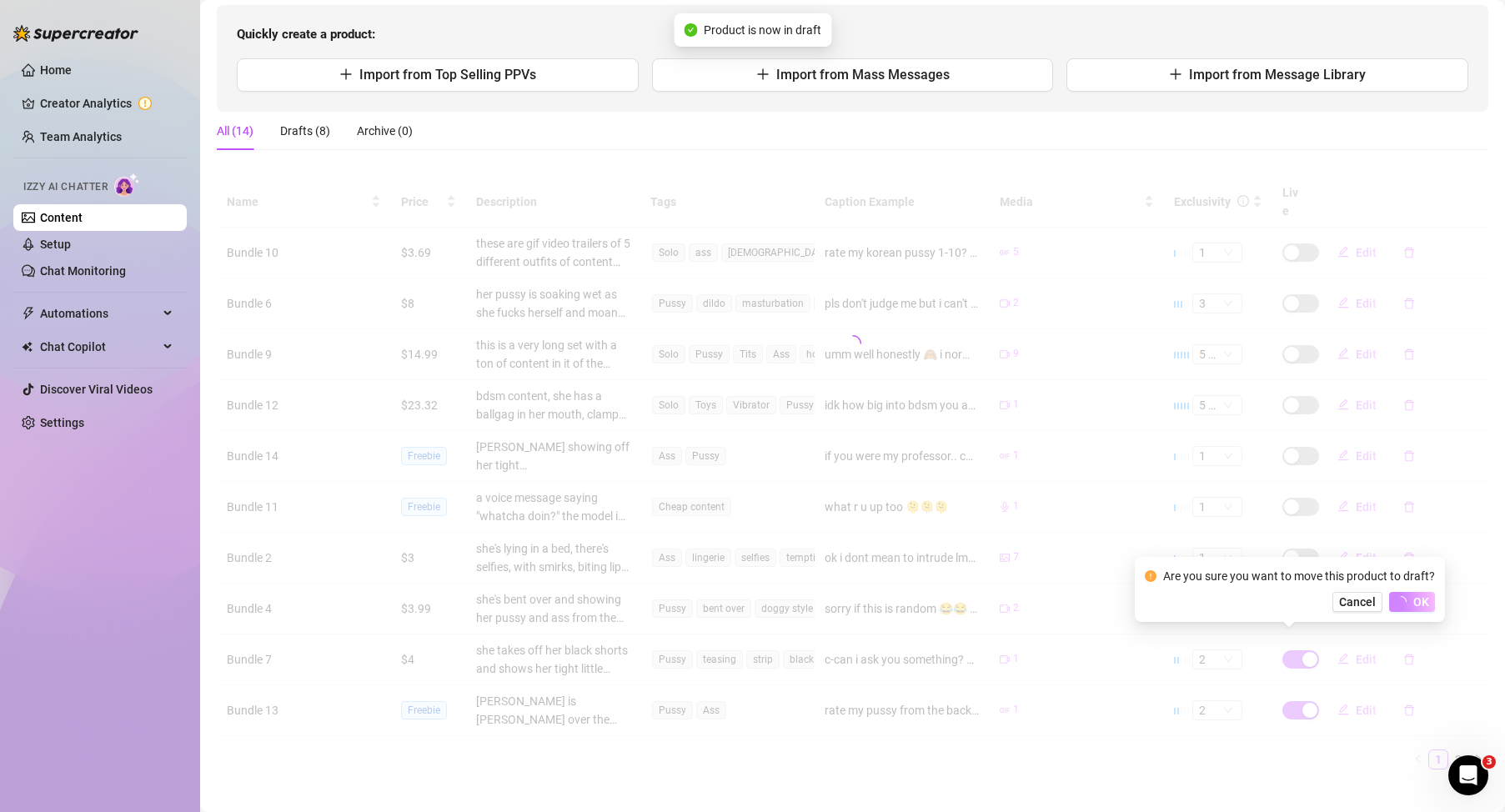
click at [1302, 688] on div "Name Price Description Tags Caption Example Media Exclusivity Live Bundle 10 $3…" at bounding box center [853, 473] width 1272 height 592
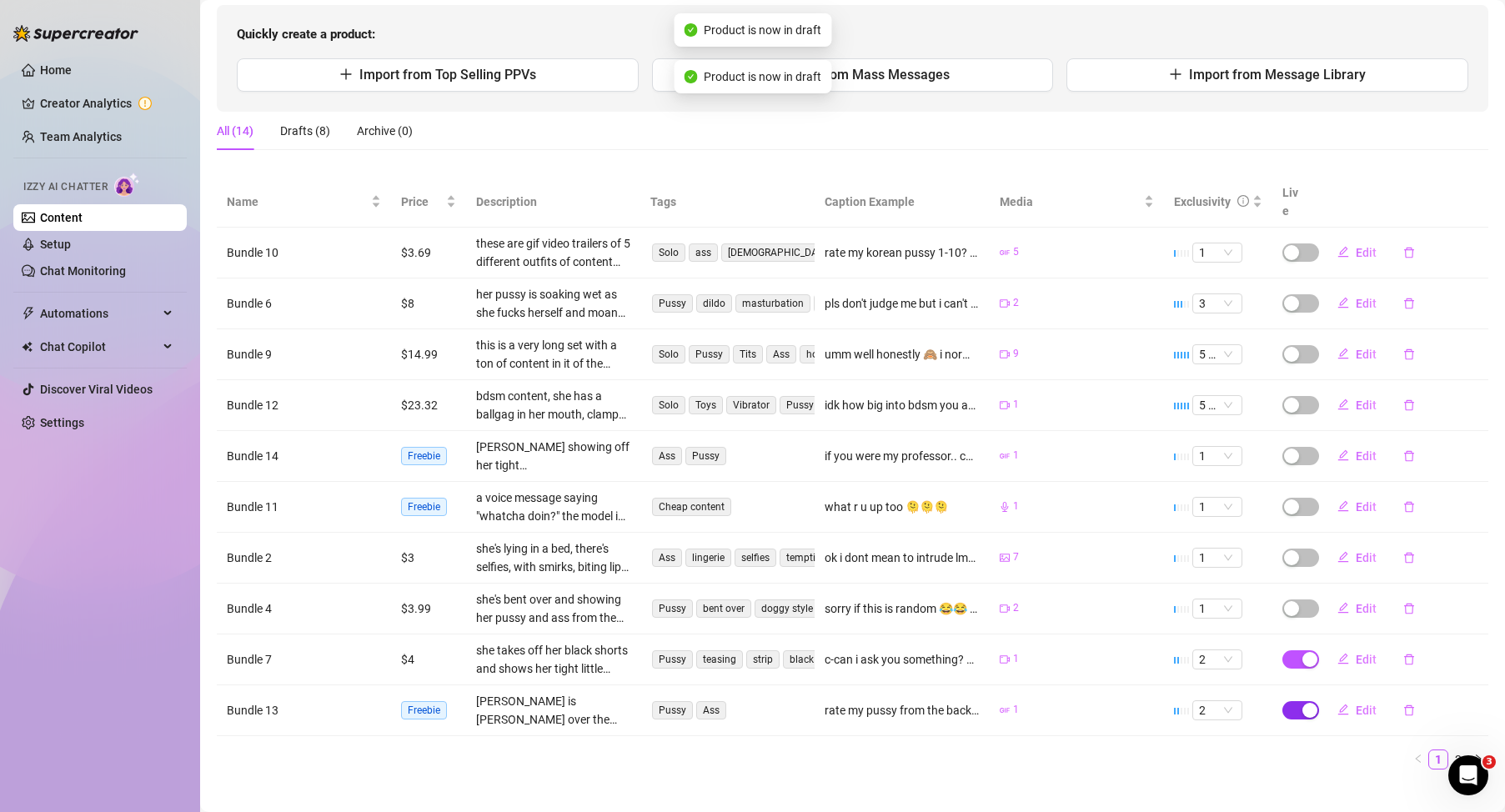
click at [1302, 703] on div "button" at bounding box center [1310, 710] width 15 height 15
click at [1421, 656] on span "OK" at bounding box center [1421, 653] width 16 height 14
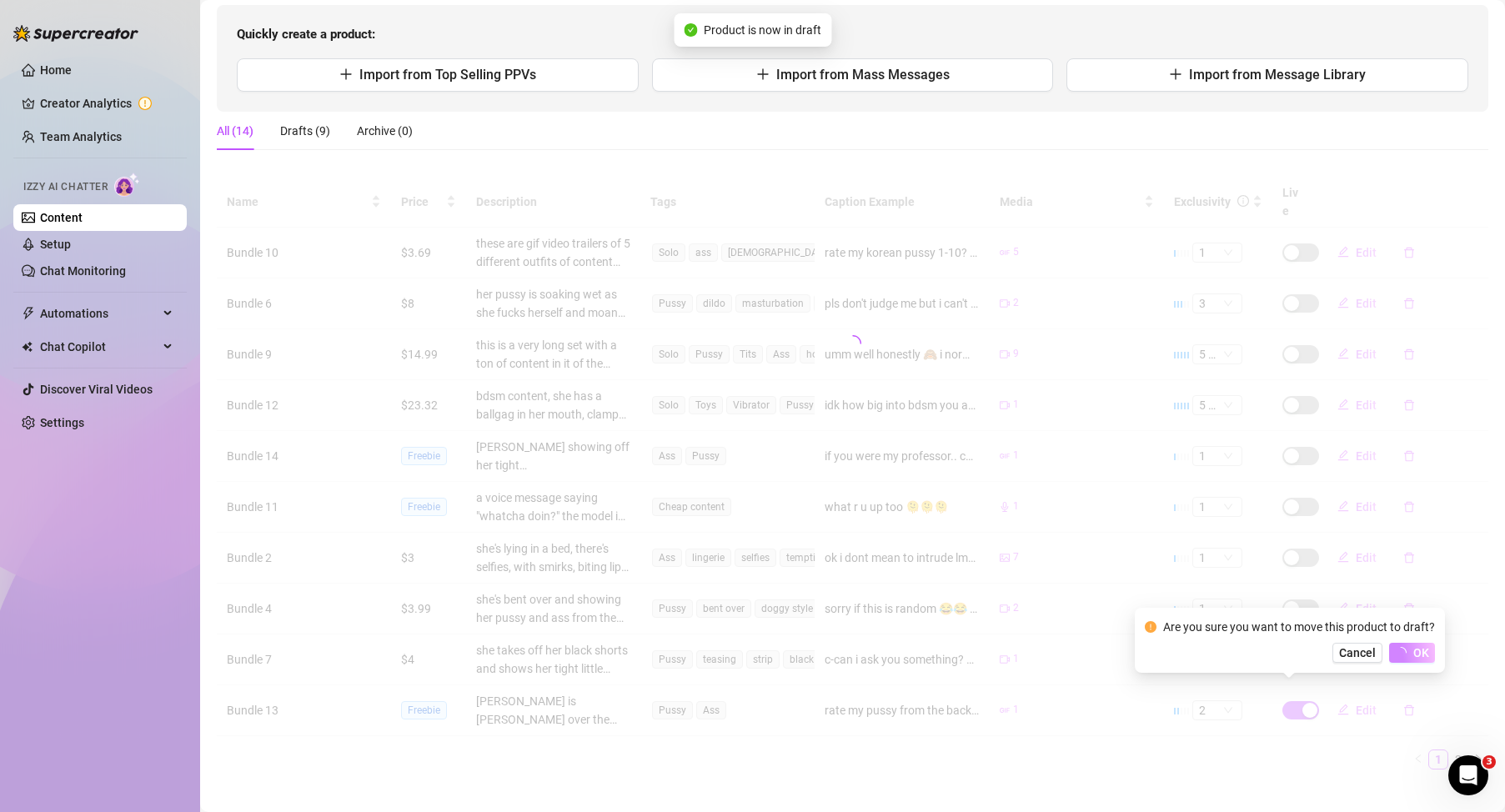
click at [1446, 742] on div "Name Price Description Tags Caption Example Media Exclusivity Live Bundle 10 $3…" at bounding box center [853, 473] width 1272 height 592
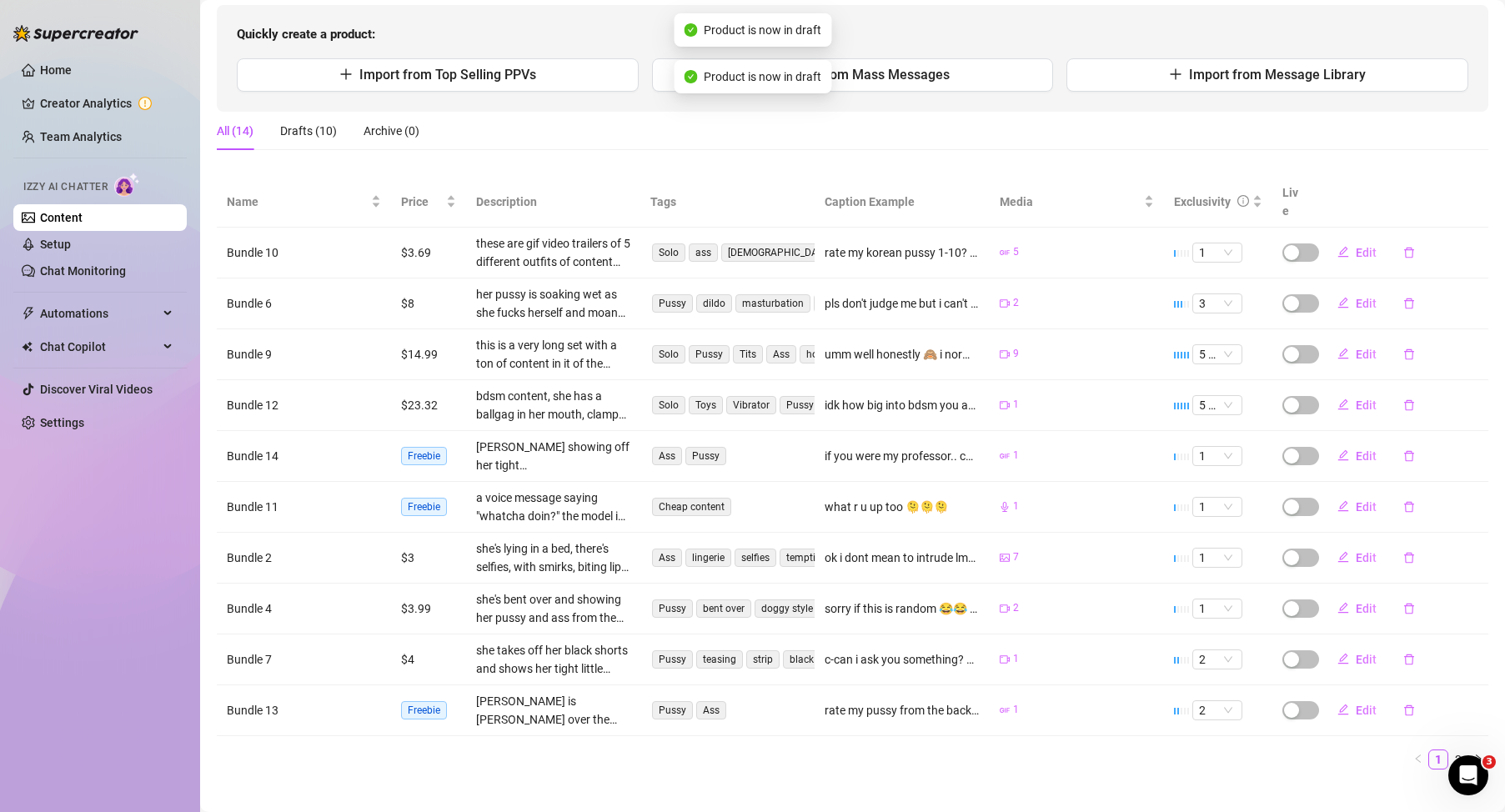
click at [1450, 750] on link "2" at bounding box center [1459, 759] width 19 height 19
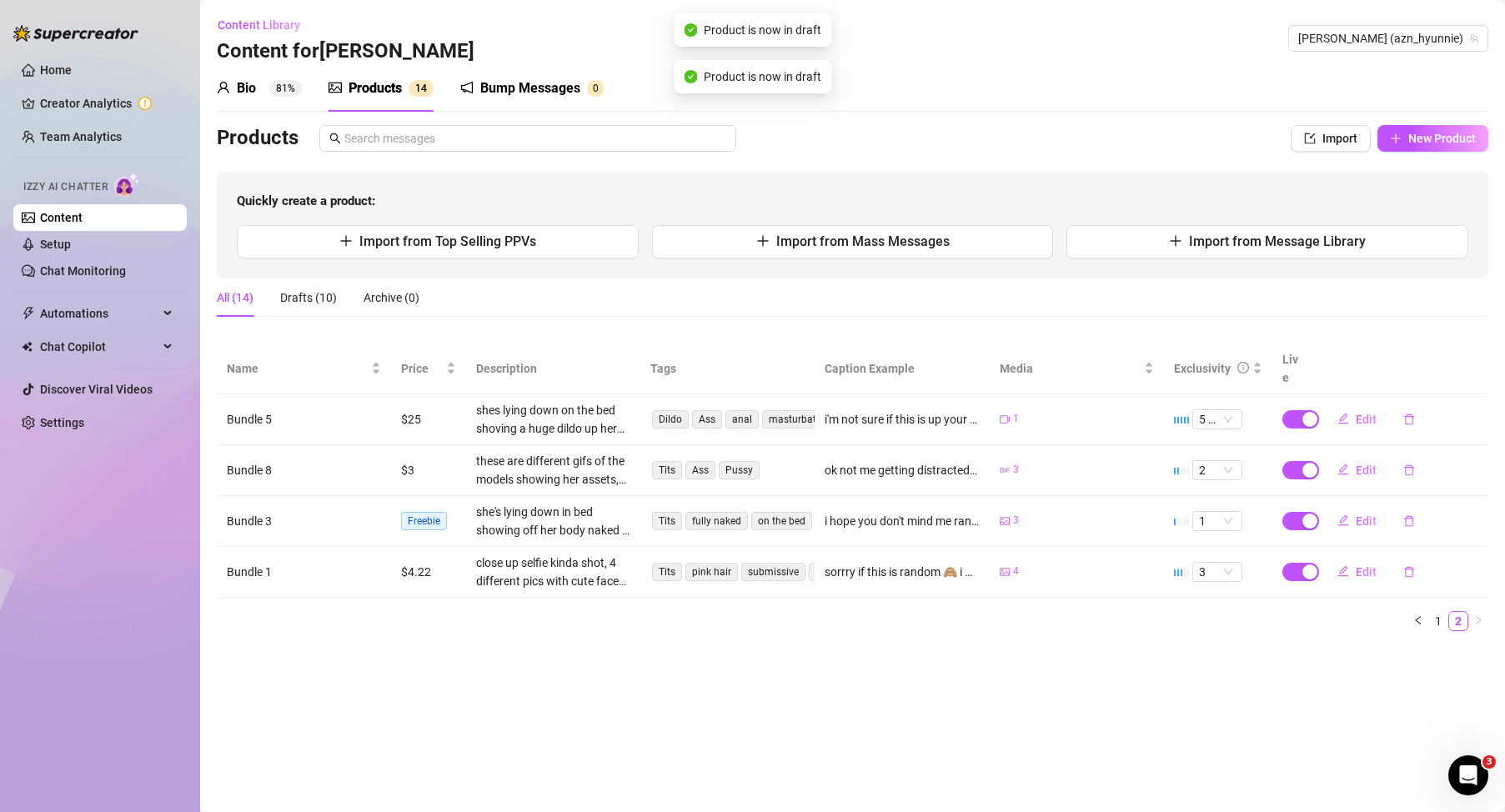
click at [1307, 412] on td at bounding box center [1293, 420] width 42 height 51
click at [1306, 412] on div "button" at bounding box center [1310, 420] width 15 height 15
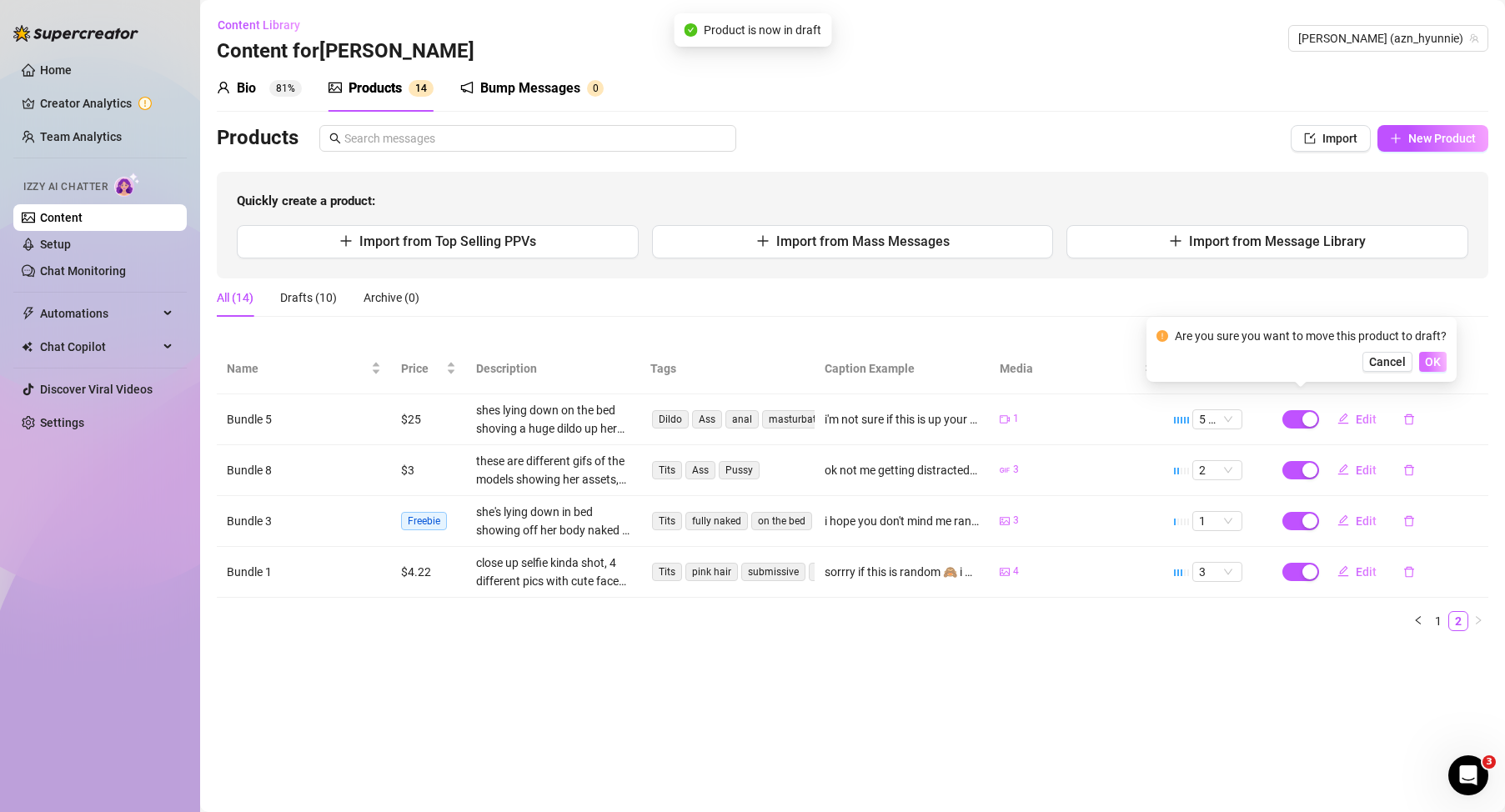
click at [1433, 363] on span "OK" at bounding box center [1433, 362] width 16 height 14
click at [1303, 463] on div "button" at bounding box center [1310, 470] width 15 height 15
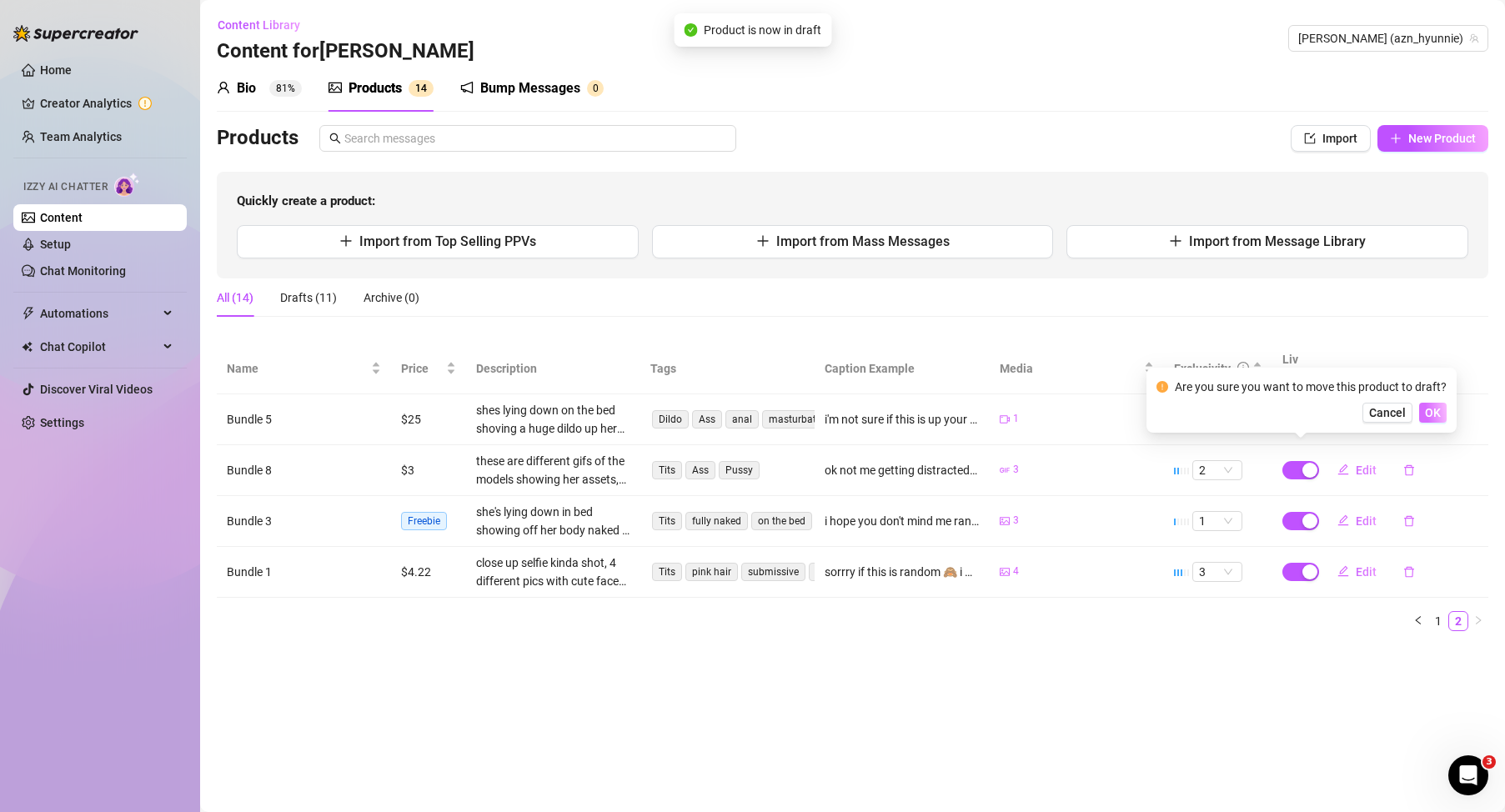
click at [1436, 417] on span "OK" at bounding box center [1433, 413] width 16 height 14
click at [1308, 514] on div "button" at bounding box center [1310, 521] width 15 height 15
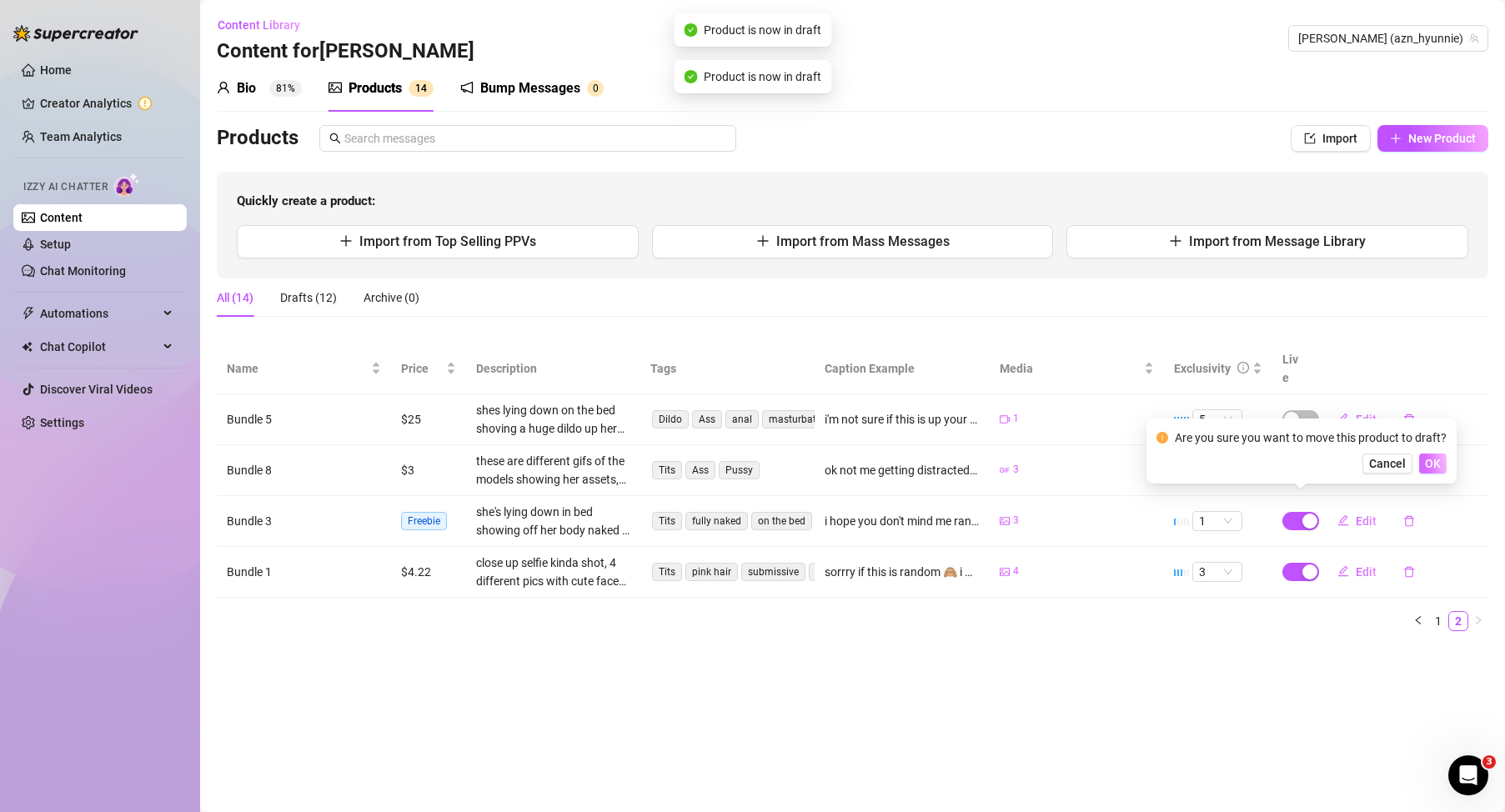
click at [1445, 464] on button "OK" at bounding box center [1433, 464] width 27 height 20
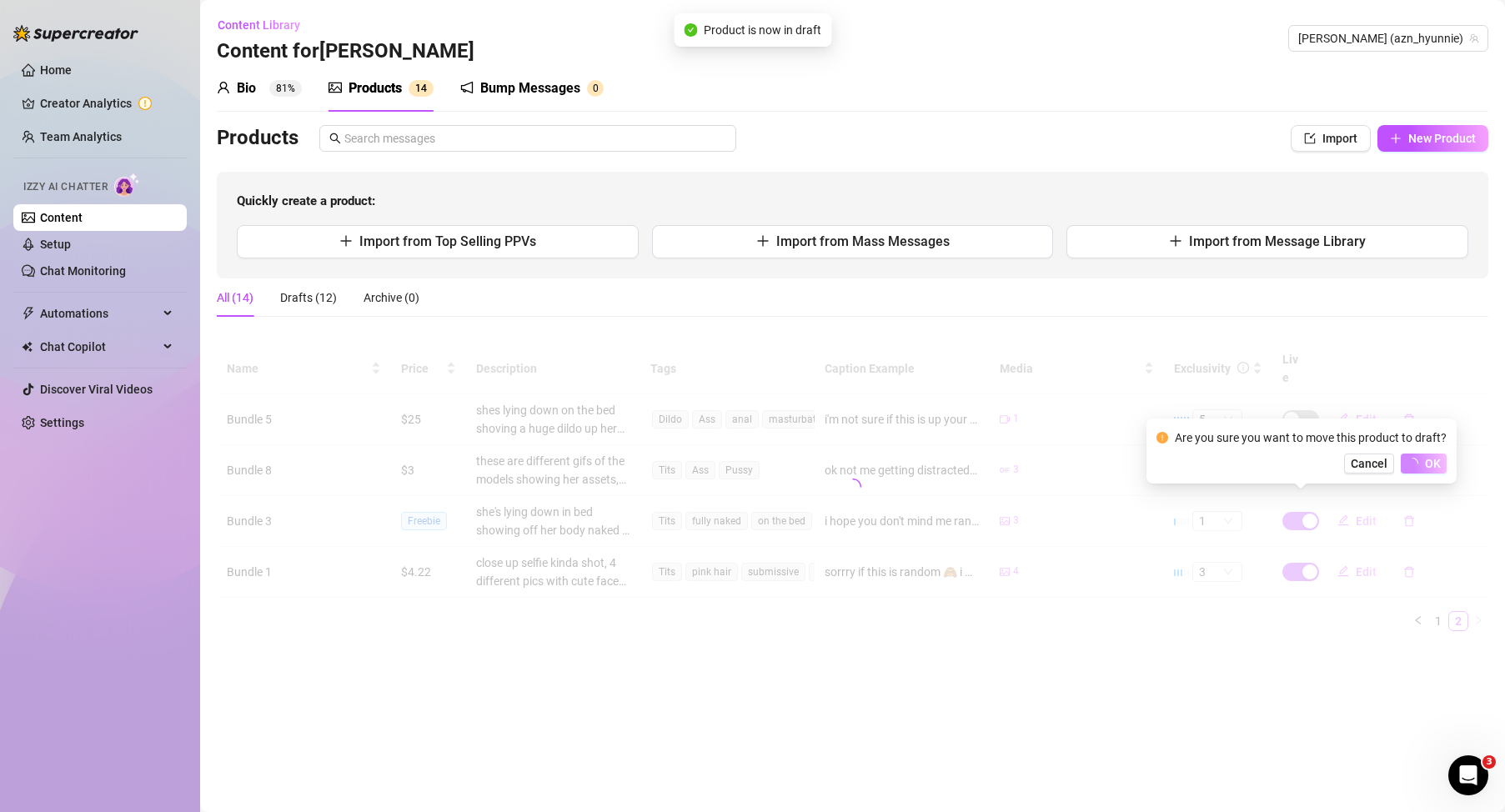
click at [1306, 558] on div at bounding box center [853, 487] width 1272 height 287
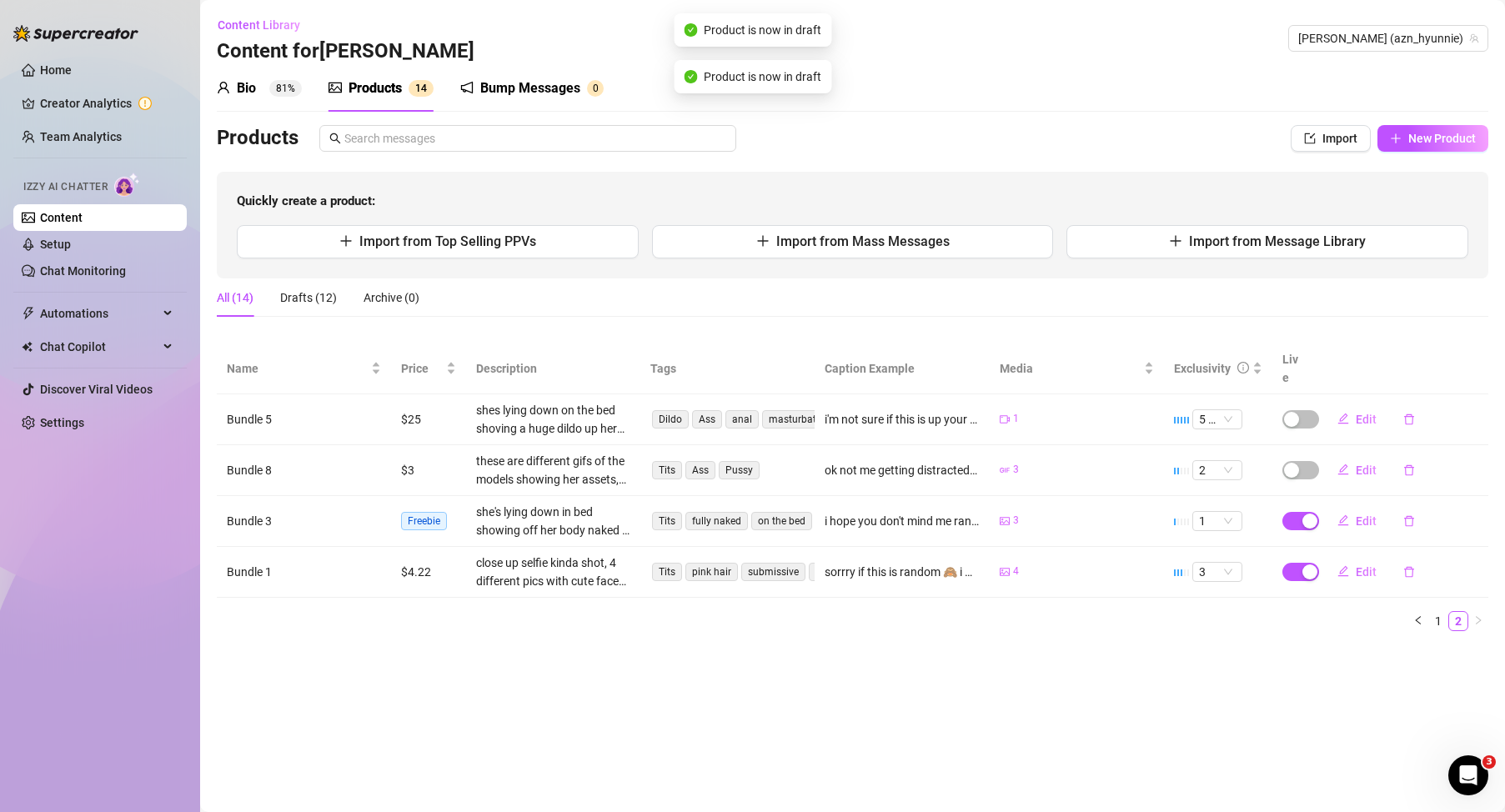
click at [1306, 565] on div "button" at bounding box center [1310, 572] width 15 height 15
click at [1427, 520] on span "OK" at bounding box center [1433, 514] width 16 height 14
